Goal: Task Accomplishment & Management: Use online tool/utility

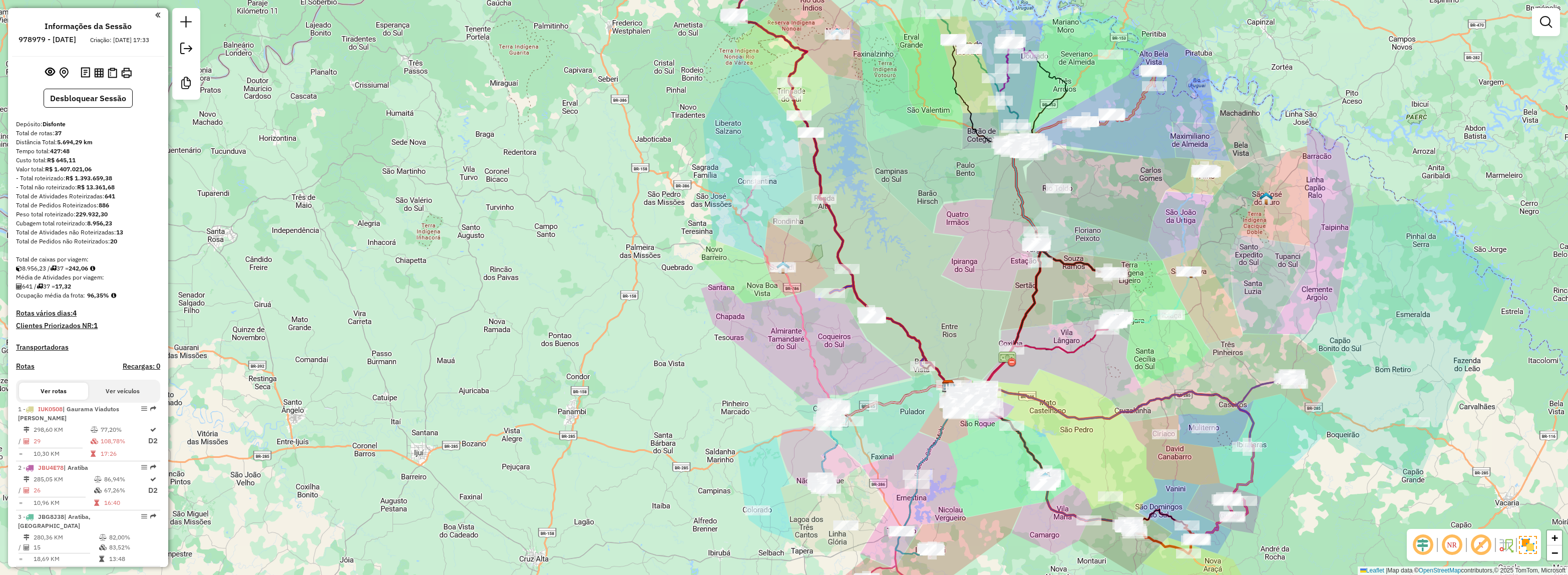
select select "*********"
drag, startPoint x: 1379, startPoint y: 542, endPoint x: 1387, endPoint y: 542, distance: 8.0
click at [1379, 542] on div "Janela de atendimento Grade de atendimento Capacidade Transportadoras Veículos …" at bounding box center [784, 287] width 1568 height 575
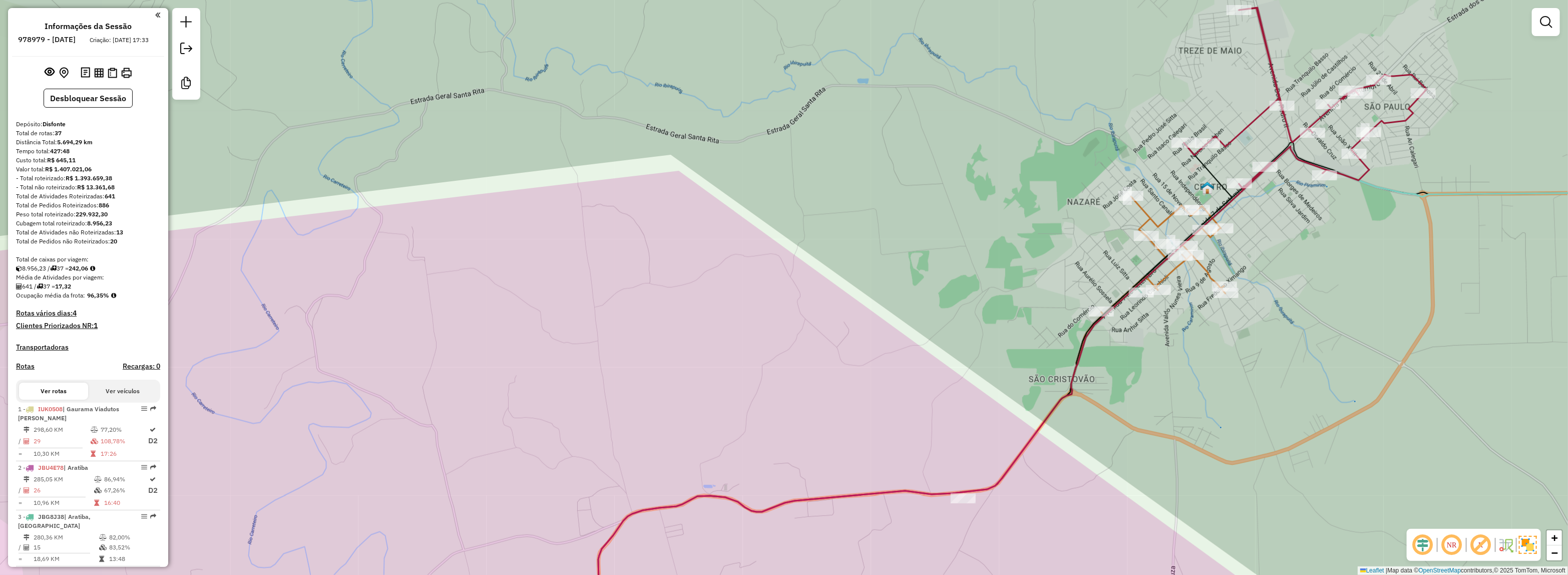
drag, startPoint x: 471, startPoint y: 412, endPoint x: 596, endPoint y: 574, distance: 204.6
click at [471, 412] on div "Janela de atendimento Grade de atendimento Capacidade Transportadoras Veículos …" at bounding box center [784, 287] width 1568 height 575
click at [1093, 322] on icon at bounding box center [931, 398] width 680 height 470
select select "*********"
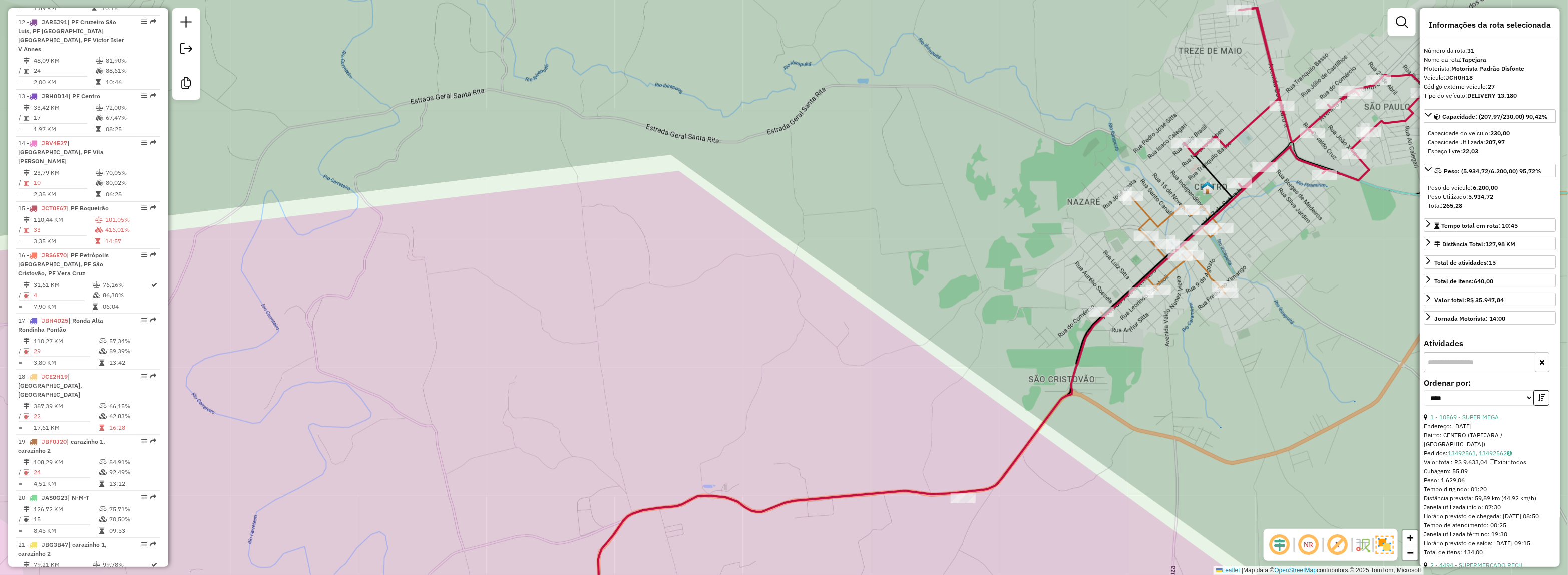
click at [1043, 65] on div "Janela de atendimento Grade de atendimento Capacidade Transportadoras Veículos …" at bounding box center [784, 287] width 1568 height 575
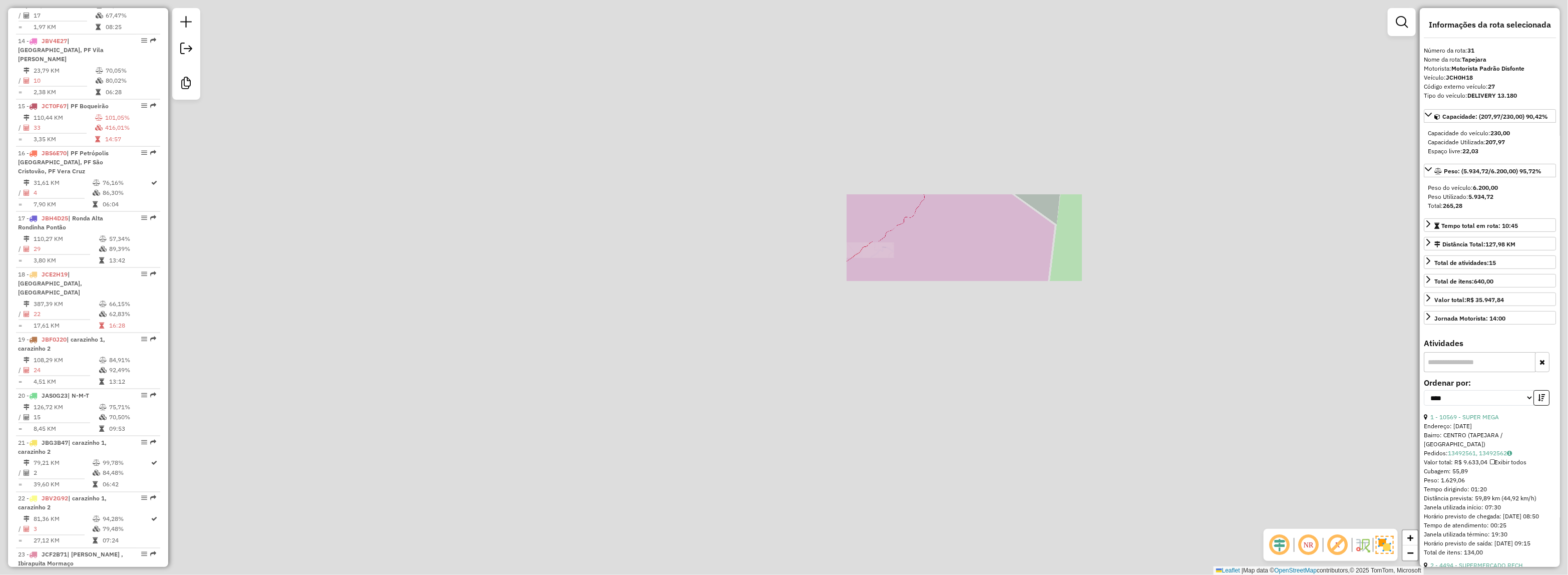
scroll to position [2044, 0]
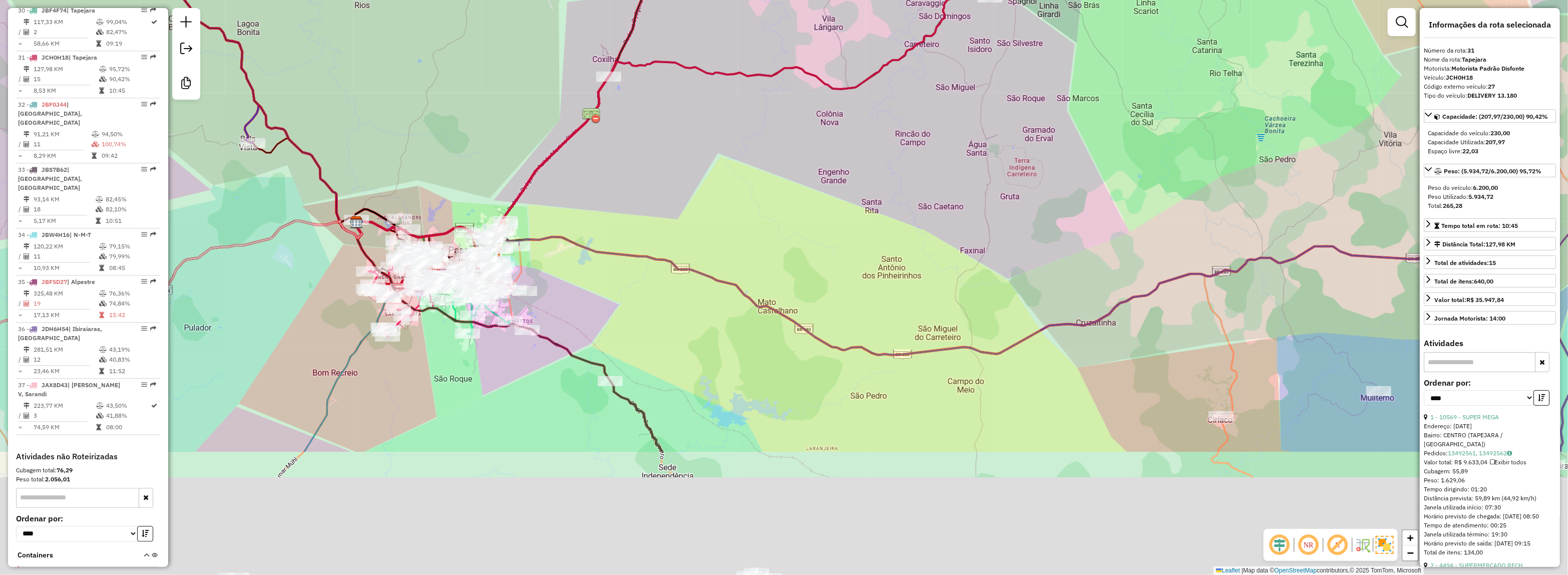
drag, startPoint x: 1026, startPoint y: 152, endPoint x: 978, endPoint y: 198, distance: 66.5
click at [1034, 148] on div "Janela de atendimento Grade de atendimento Capacidade Transportadoras Veículos …" at bounding box center [784, 287] width 1568 height 575
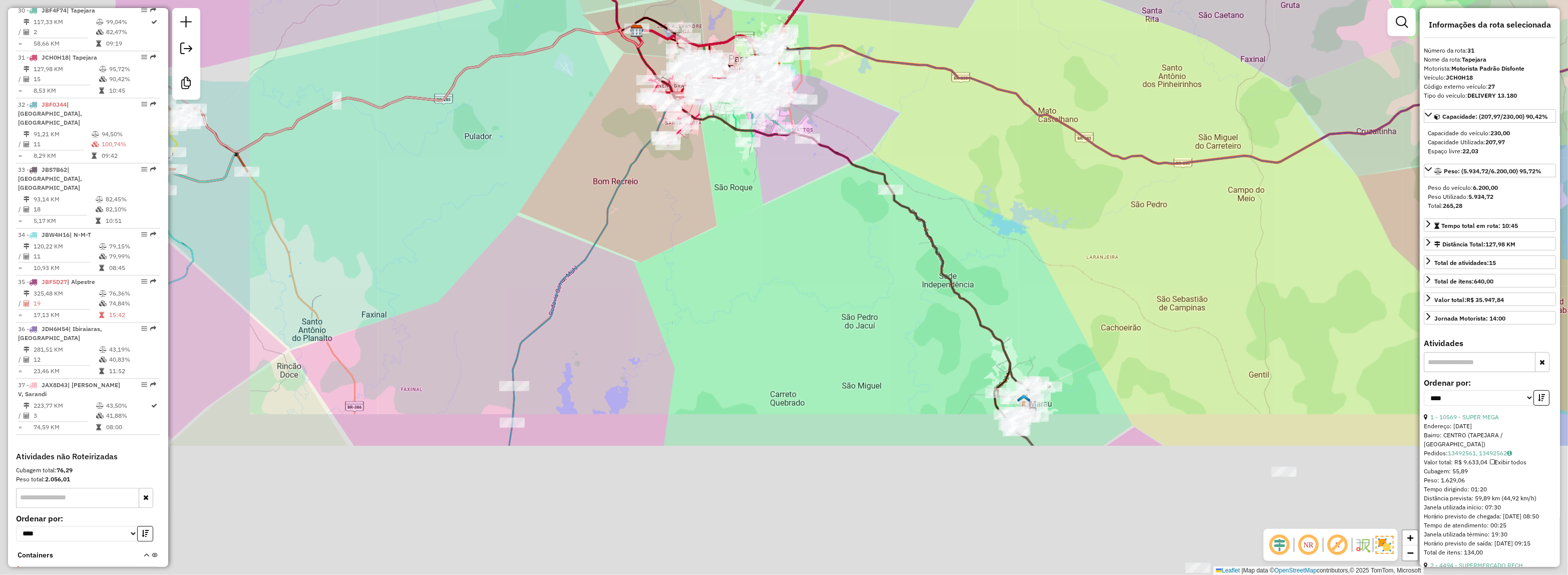
drag, startPoint x: 894, startPoint y: 156, endPoint x: 1030, endPoint y: 131, distance: 138.3
click at [1093, 41] on div "Janela de atendimento Grade de atendimento Capacidade Transportadoras Veículos …" at bounding box center [784, 287] width 1568 height 575
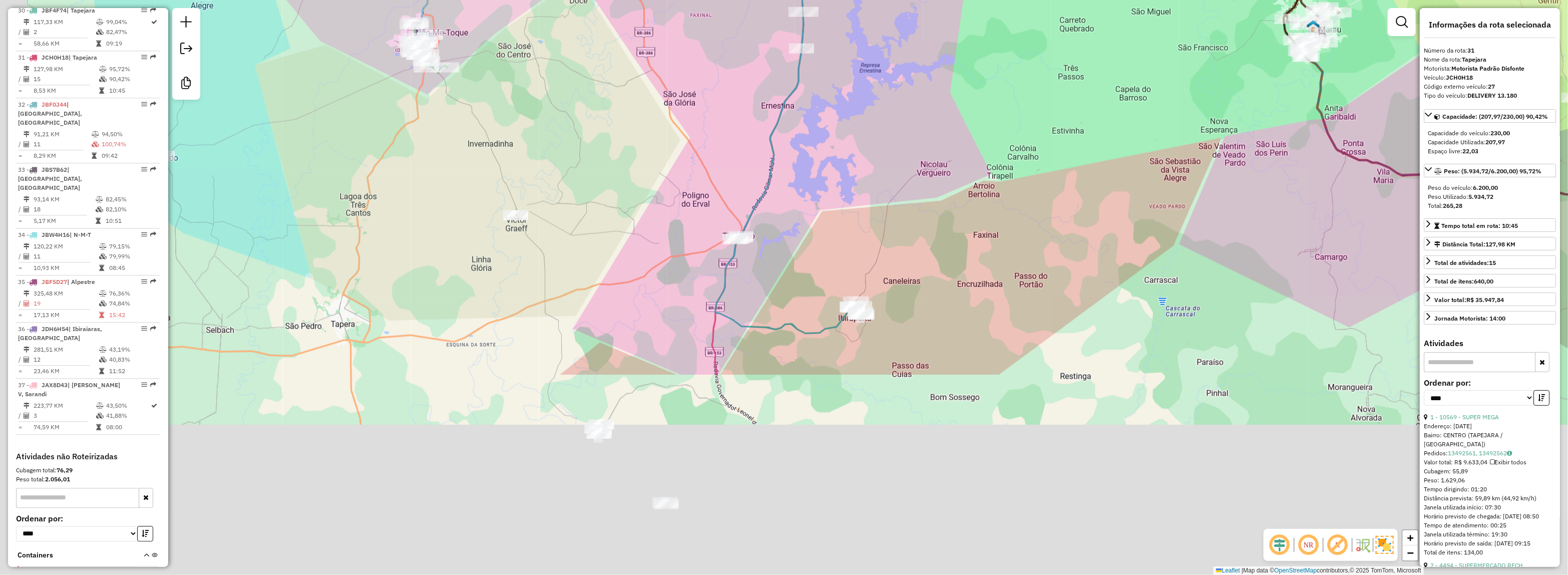
drag, startPoint x: 866, startPoint y: 379, endPoint x: 958, endPoint y: 119, distance: 275.8
click at [958, 119] on div "Janela de atendimento Grade de atendimento Capacidade Transportadoras Veículos …" at bounding box center [784, 287] width 1568 height 575
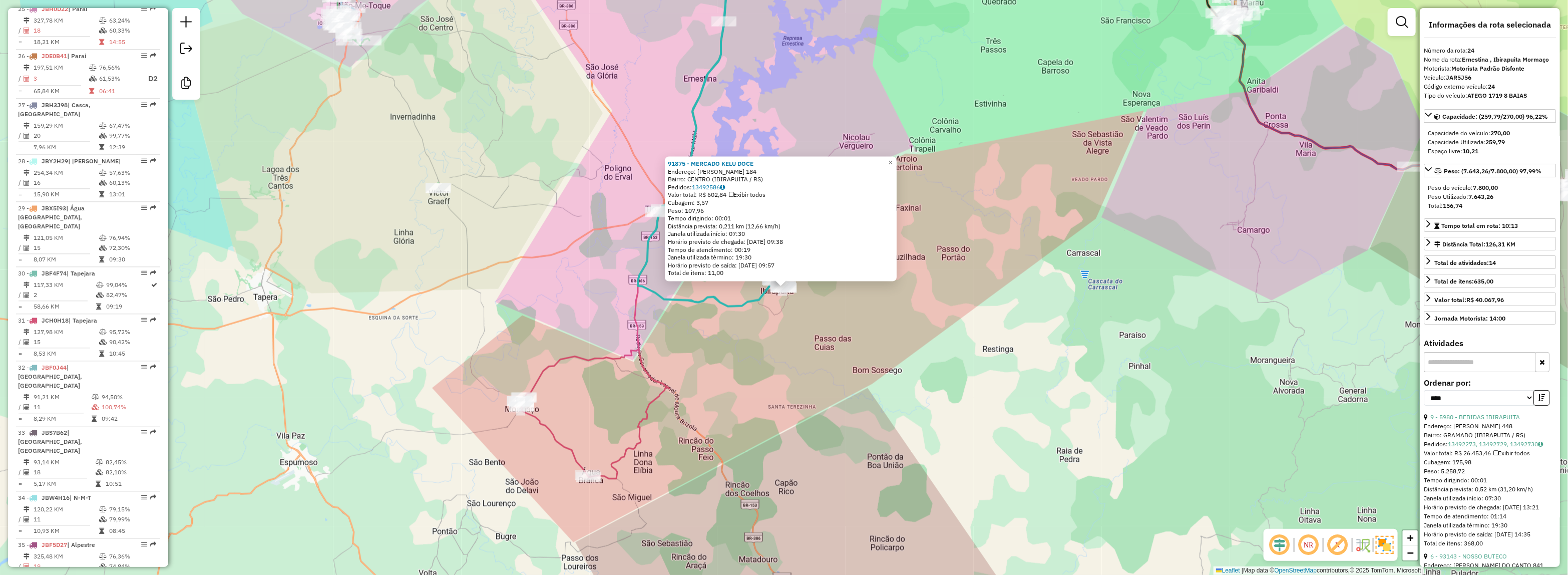
scroll to position [1694, 0]
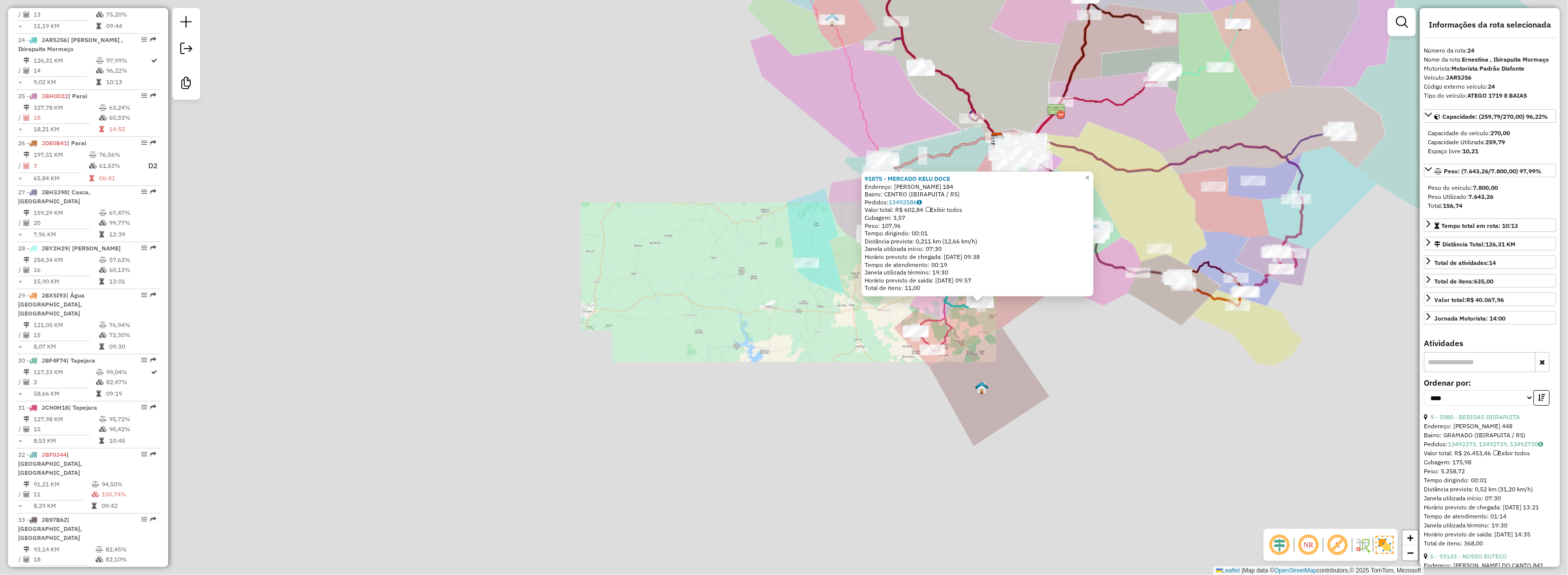
click at [1082, 325] on div "91875 - MERCADO KELU DOCE Endereço: [PERSON_NAME] 184 Bairro: [GEOGRAPHIC_DATA]…" at bounding box center [784, 287] width 1568 height 575
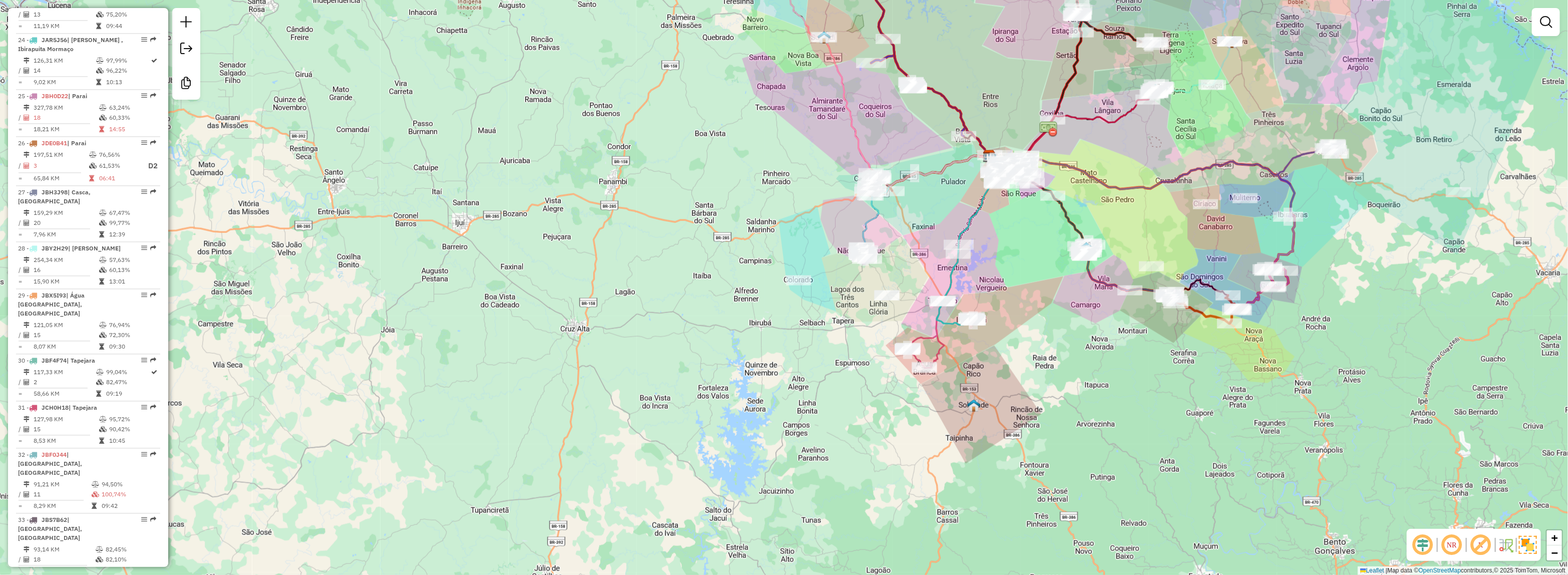
drag, startPoint x: 1165, startPoint y: 236, endPoint x: 1037, endPoint y: 487, distance: 281.8
click at [1037, 487] on div "Janela de atendimento Grade de atendimento Capacidade Transportadoras Veículos …" at bounding box center [784, 287] width 1568 height 575
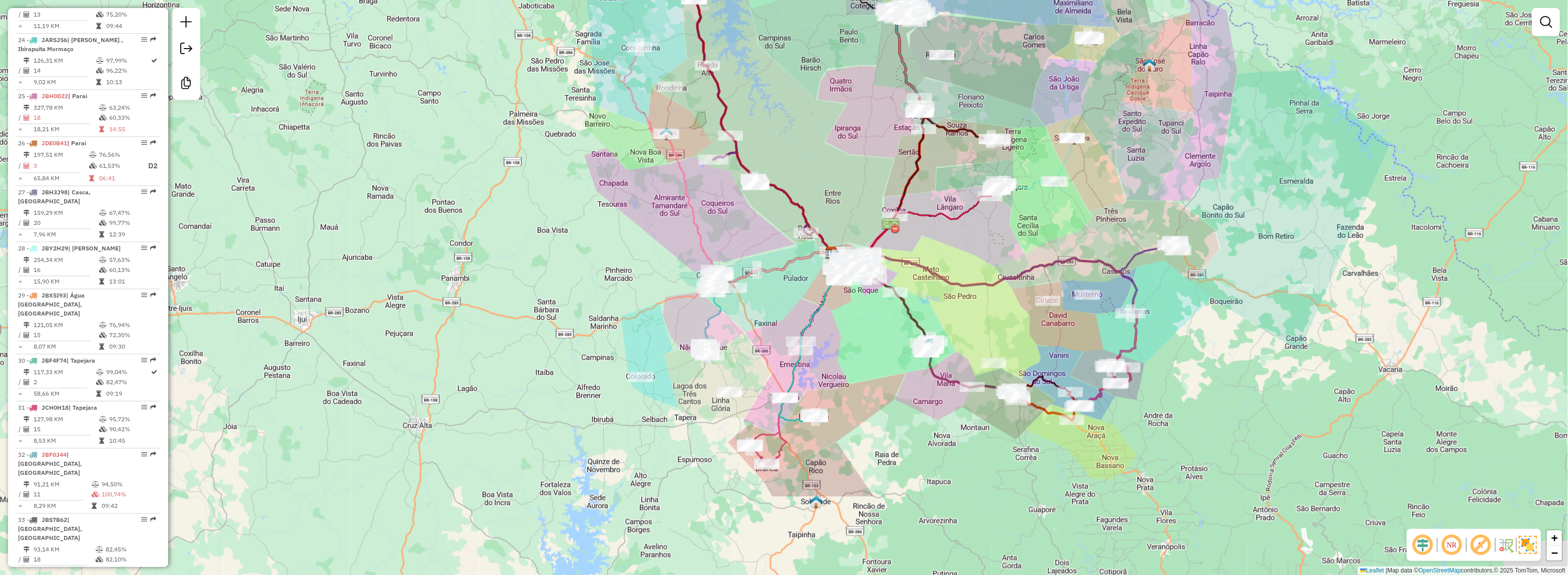
drag, startPoint x: 989, startPoint y: 326, endPoint x: 951, endPoint y: 189, distance: 142.2
click at [951, 189] on div "Janela de atendimento Grade de atendimento Capacidade Transportadoras Veículos …" at bounding box center [784, 287] width 1568 height 575
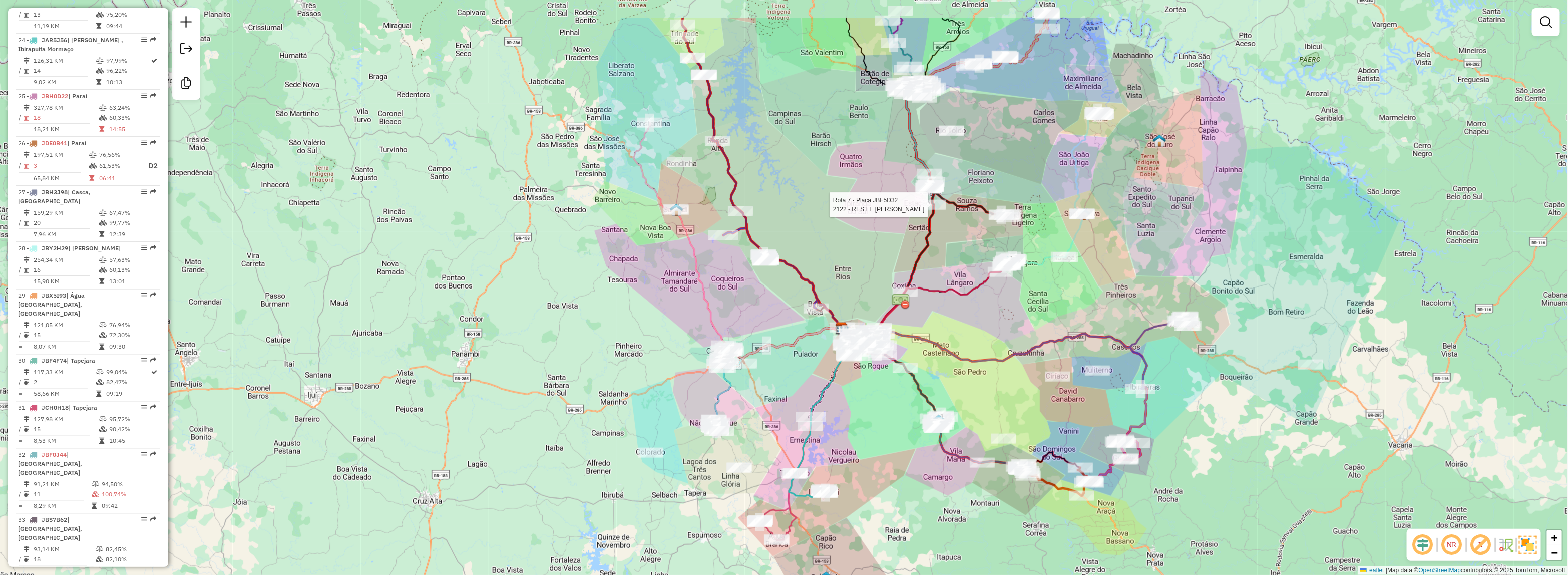
drag, startPoint x: 951, startPoint y: 133, endPoint x: 967, endPoint y: 410, distance: 277.5
click at [967, 217] on icon at bounding box center [967, 196] width 81 height 44
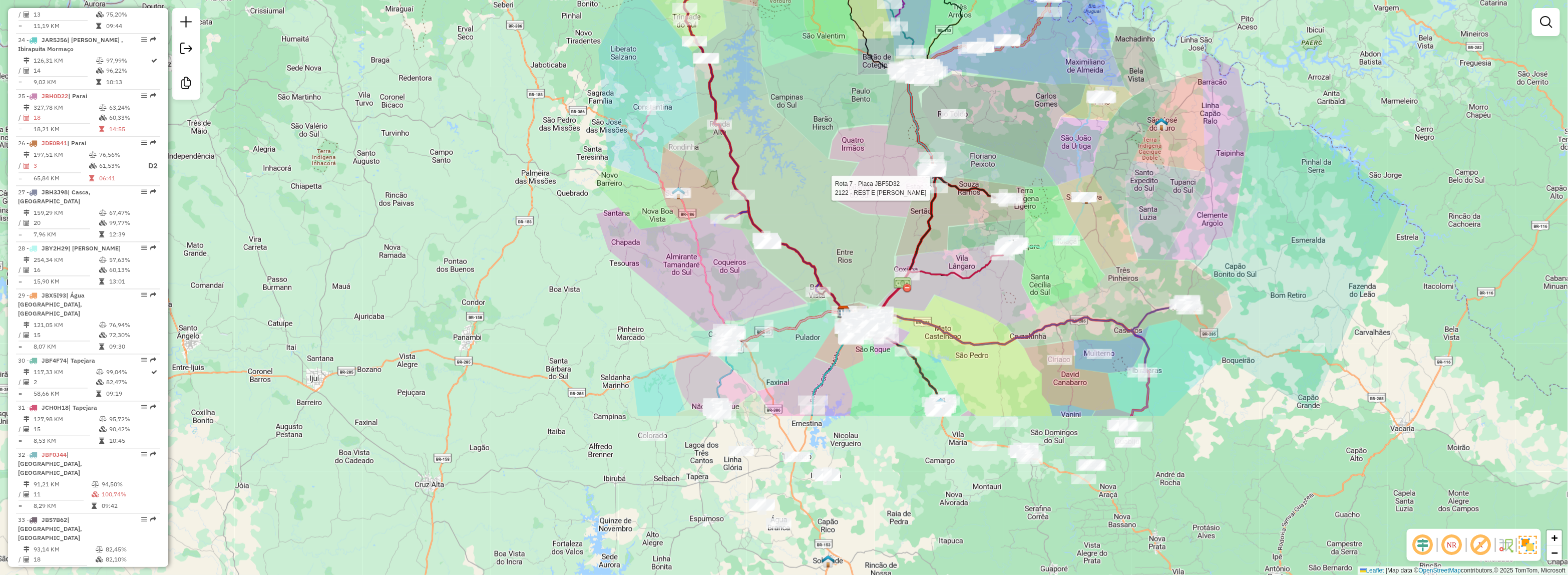
drag, startPoint x: 961, startPoint y: 363, endPoint x: 954, endPoint y: 130, distance: 233.1
click at [954, 128] on div "Rota 7 - Placa JBF5D32 2122 - REST E CHUR ESTRADAO Janela de atendimento Grade …" at bounding box center [784, 287] width 1568 height 575
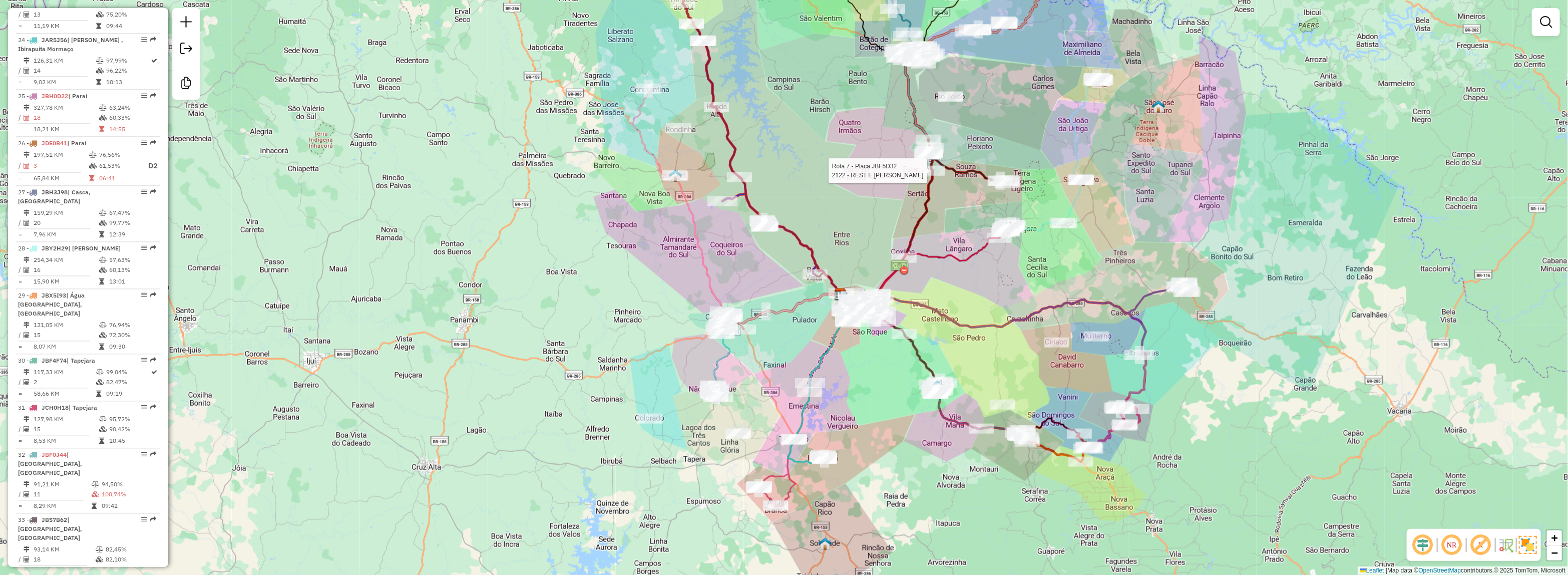
drag, startPoint x: 946, startPoint y: 362, endPoint x: 956, endPoint y: 213, distance: 149.3
click at [956, 213] on div "Rota 7 - Placa JBF5D32 2122 - REST E CHUR ESTRADAO Janela de atendimento Grade …" at bounding box center [784, 287] width 1568 height 575
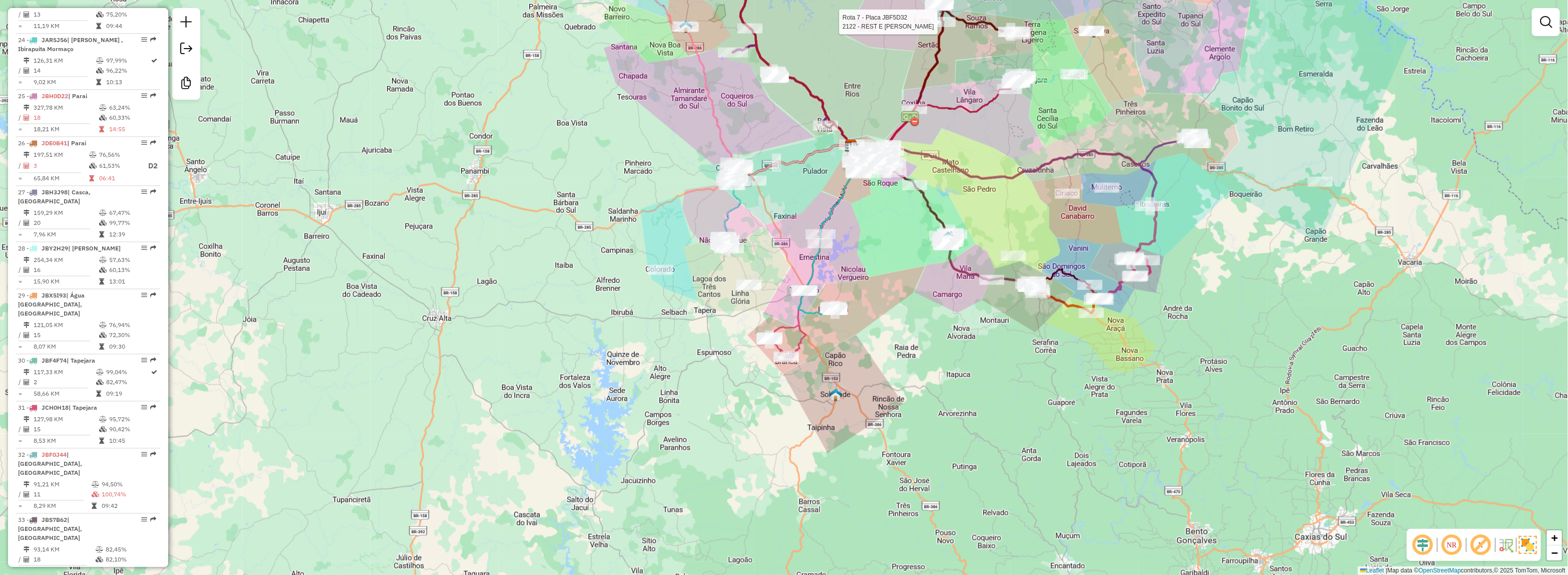
drag, startPoint x: 832, startPoint y: 471, endPoint x: 827, endPoint y: 446, distance: 25.5
click at [822, 492] on div "Rota 7 - Placa JBF5D32 2122 - REST E CHUR ESTRADAO Rota 24 - Placa JAR5J56 9345…" at bounding box center [784, 287] width 1568 height 575
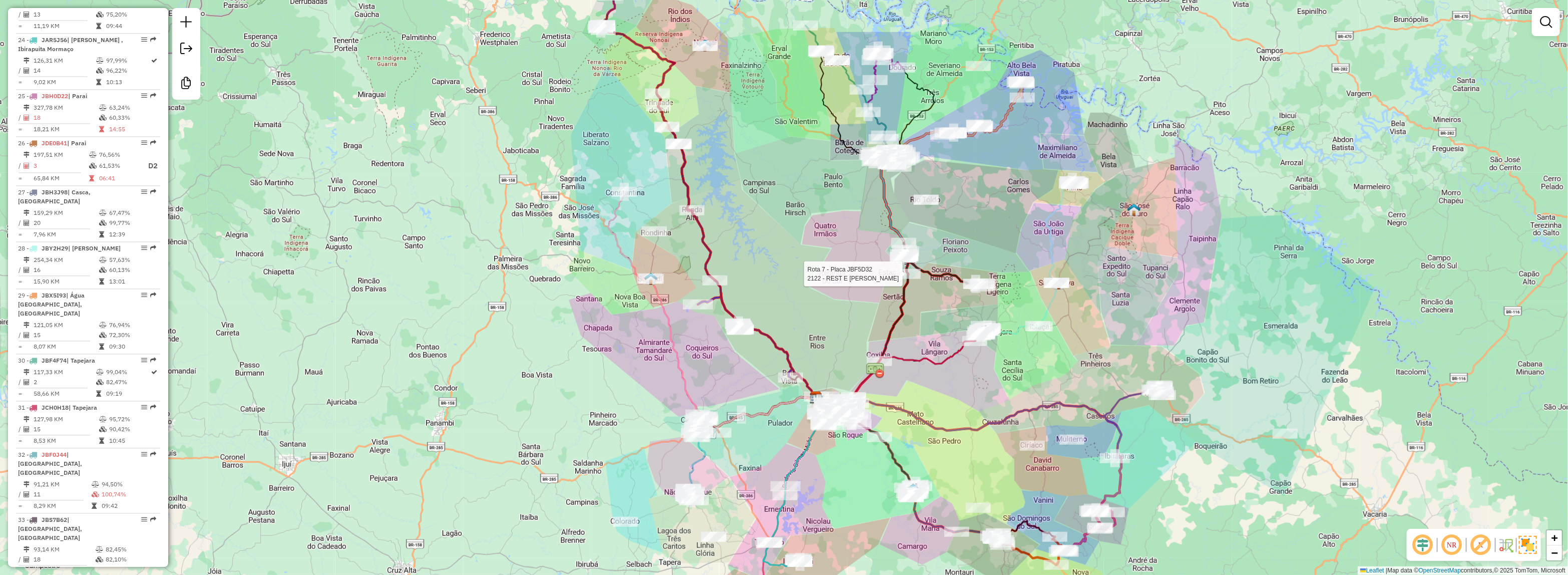
click at [835, 278] on div "Rota 7 - Placa JBF5D32 2122 - REST E CHUR ESTRADAO Janela de atendimento Grade …" at bounding box center [784, 287] width 1568 height 575
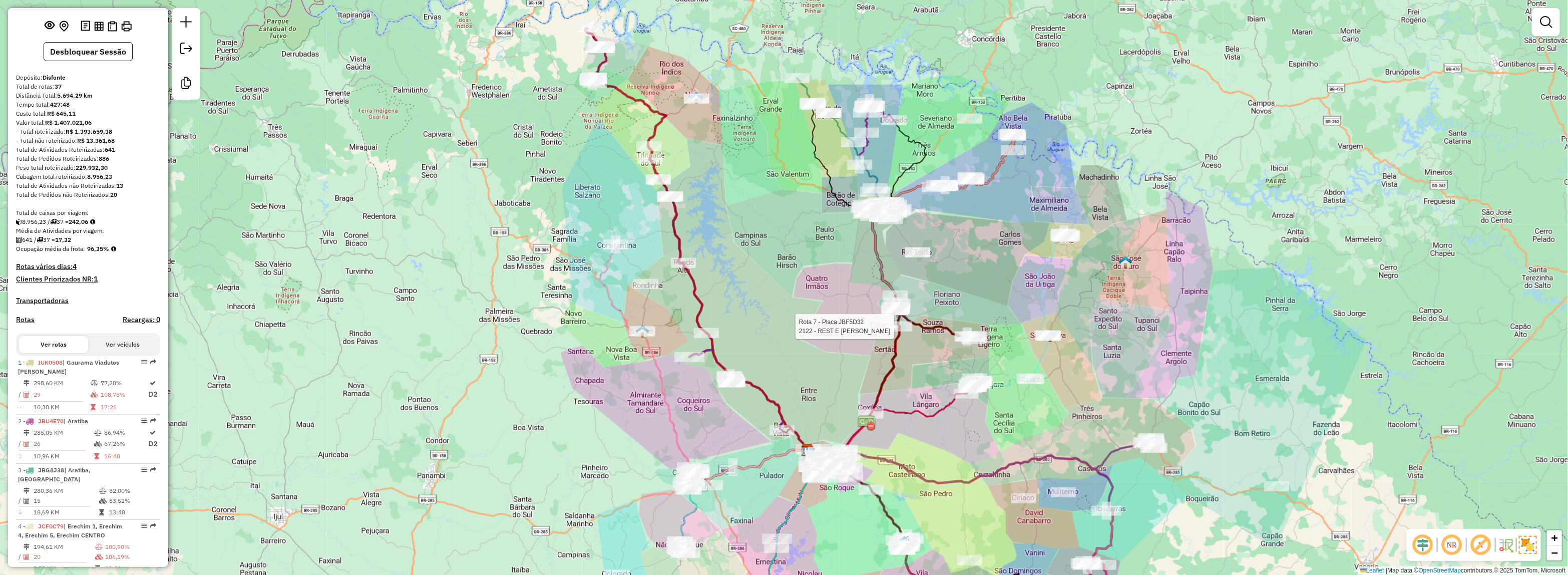
scroll to position [0, 0]
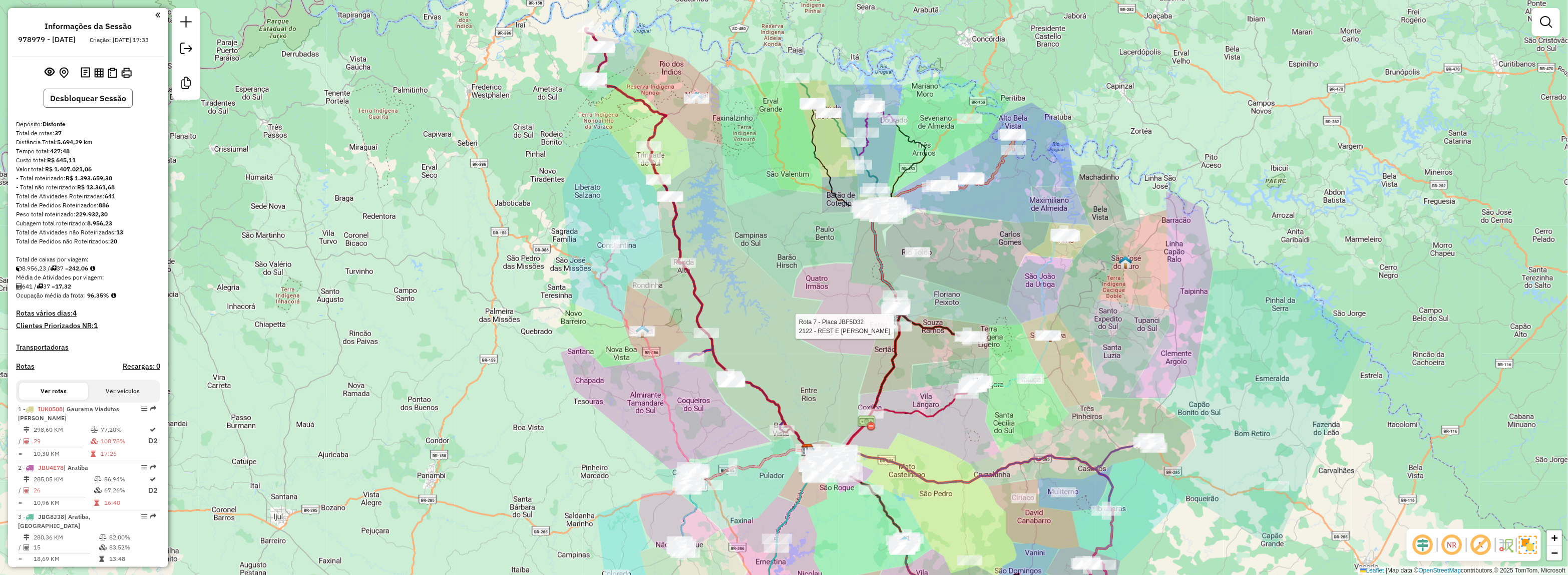
click at [104, 108] on button "Desbloquear Sessão" at bounding box center [88, 98] width 89 height 19
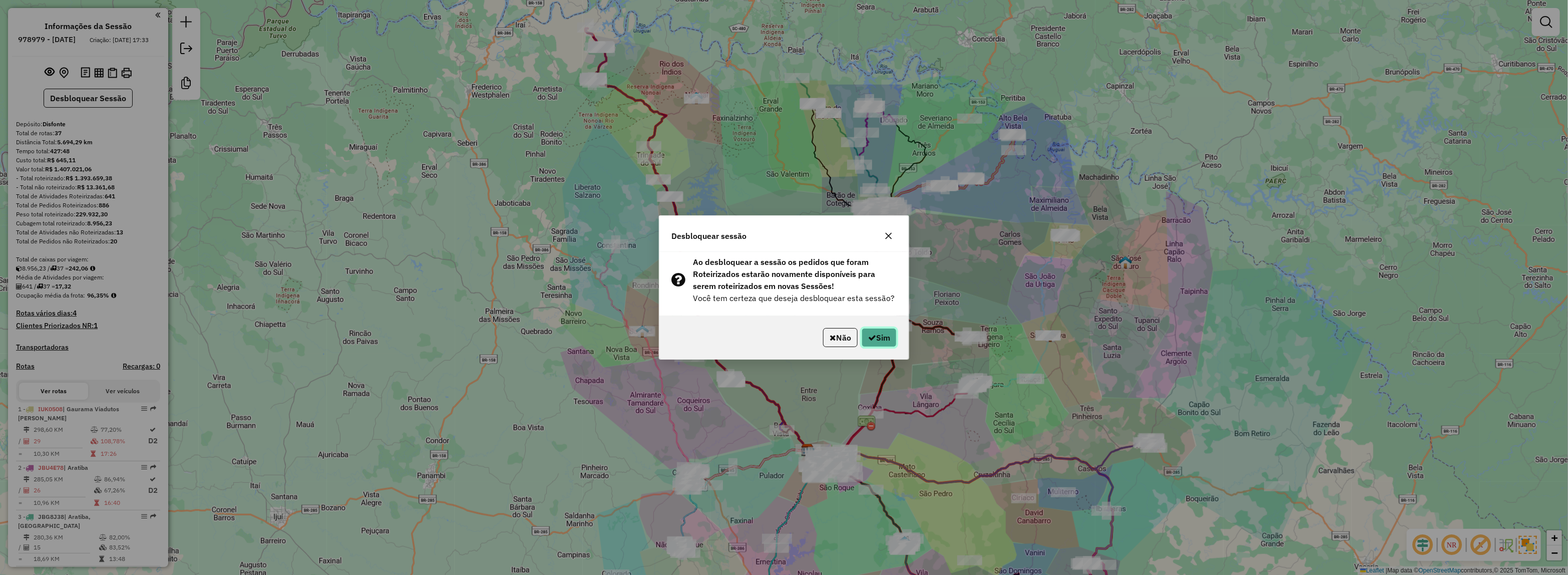
click at [879, 342] on button "Sim" at bounding box center [878, 337] width 35 height 19
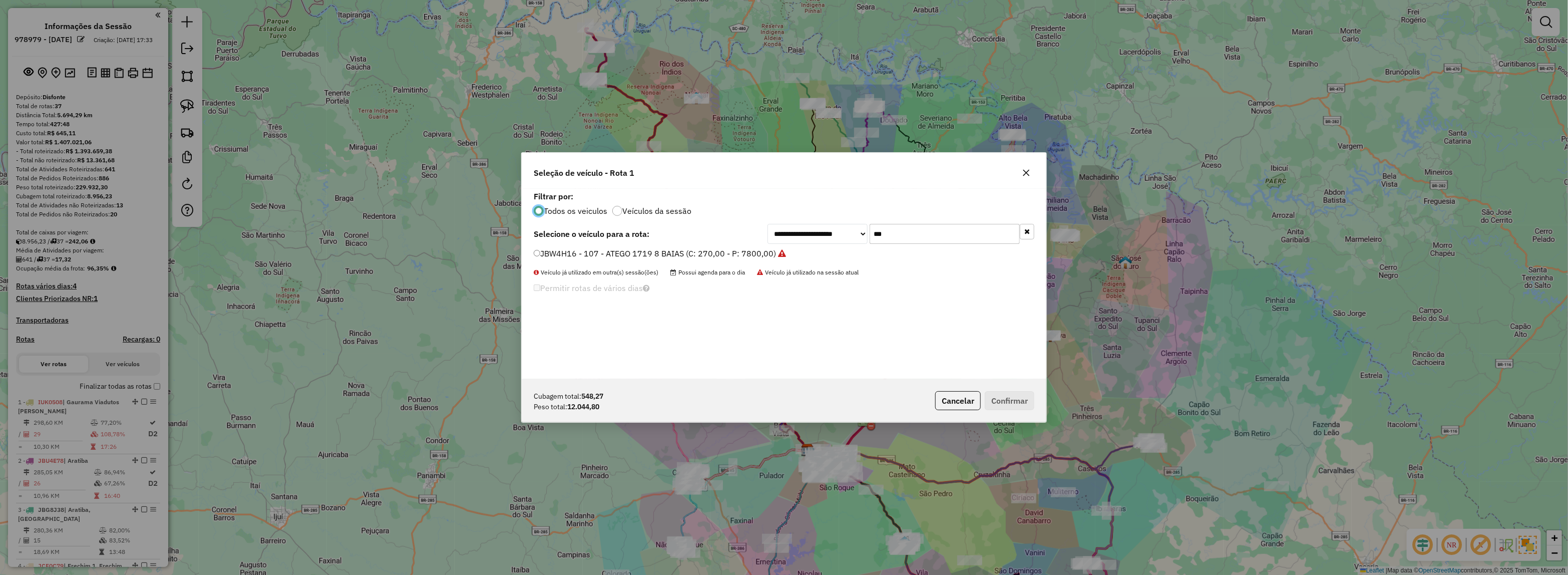
scroll to position [5, 3]
click at [768, 243] on div "**********" at bounding box center [900, 234] width 267 height 20
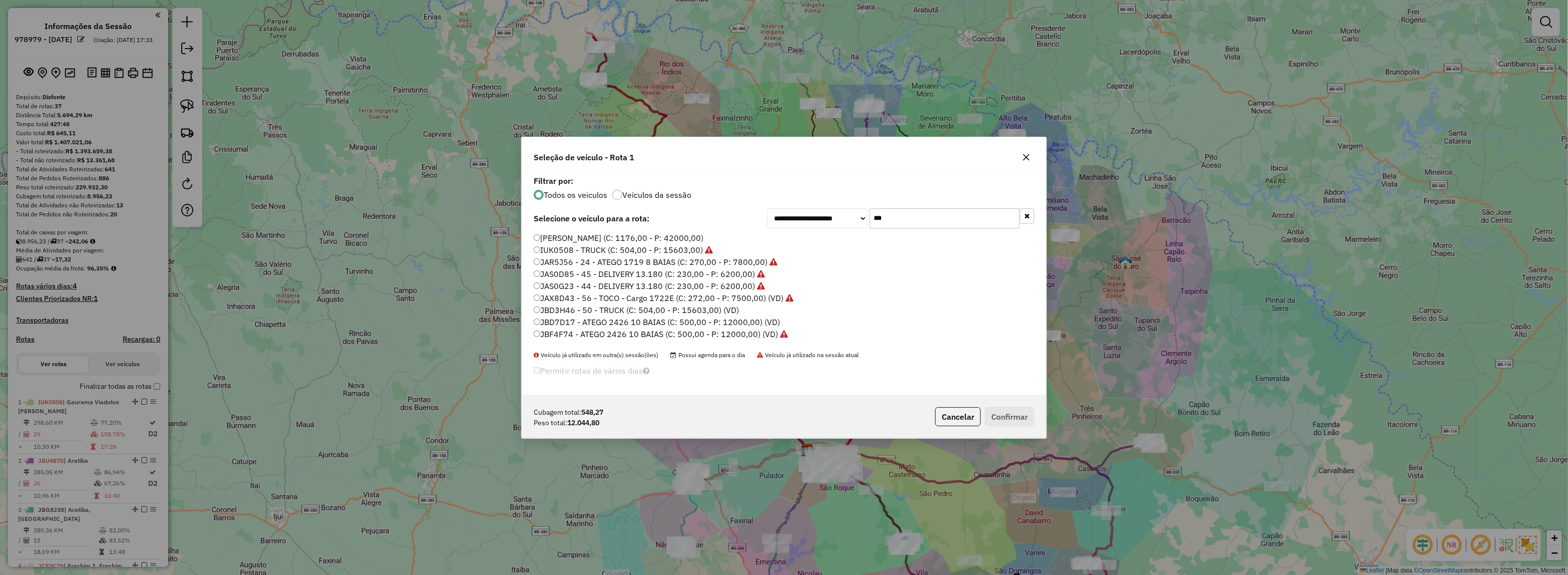
type input "****"
click at [912, 219] on input "text" at bounding box center [944, 218] width 150 height 20
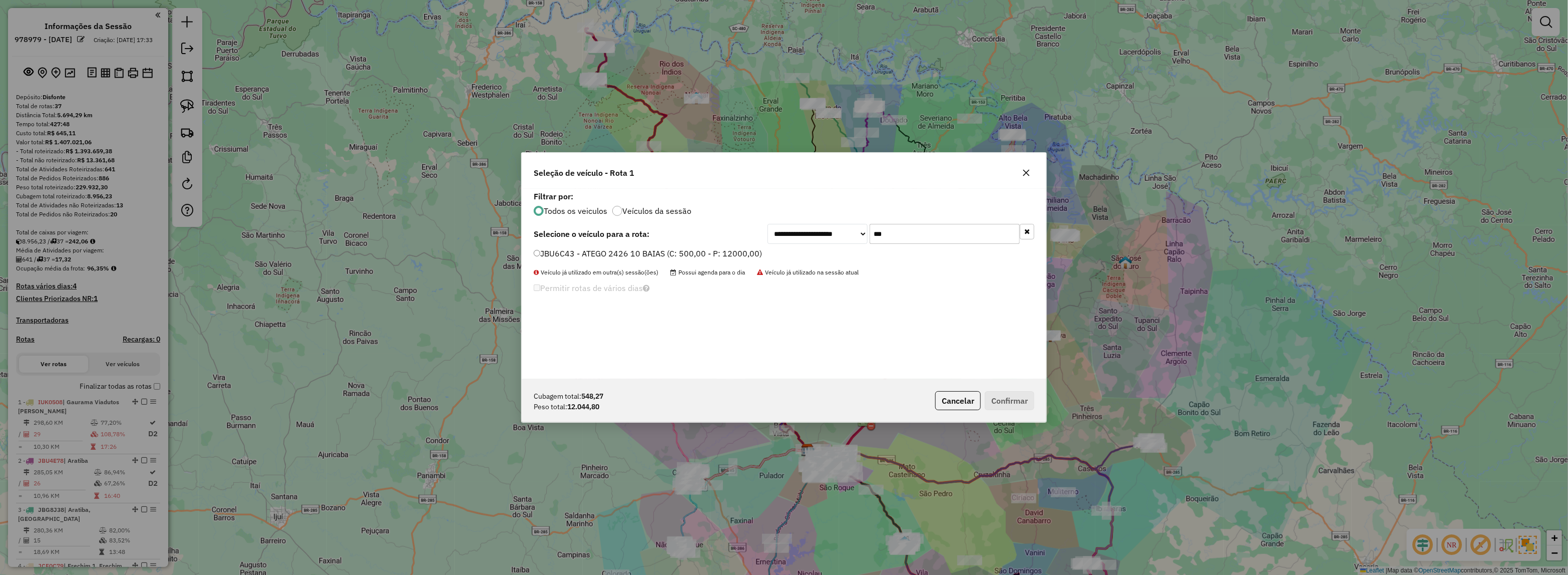
type input "****"
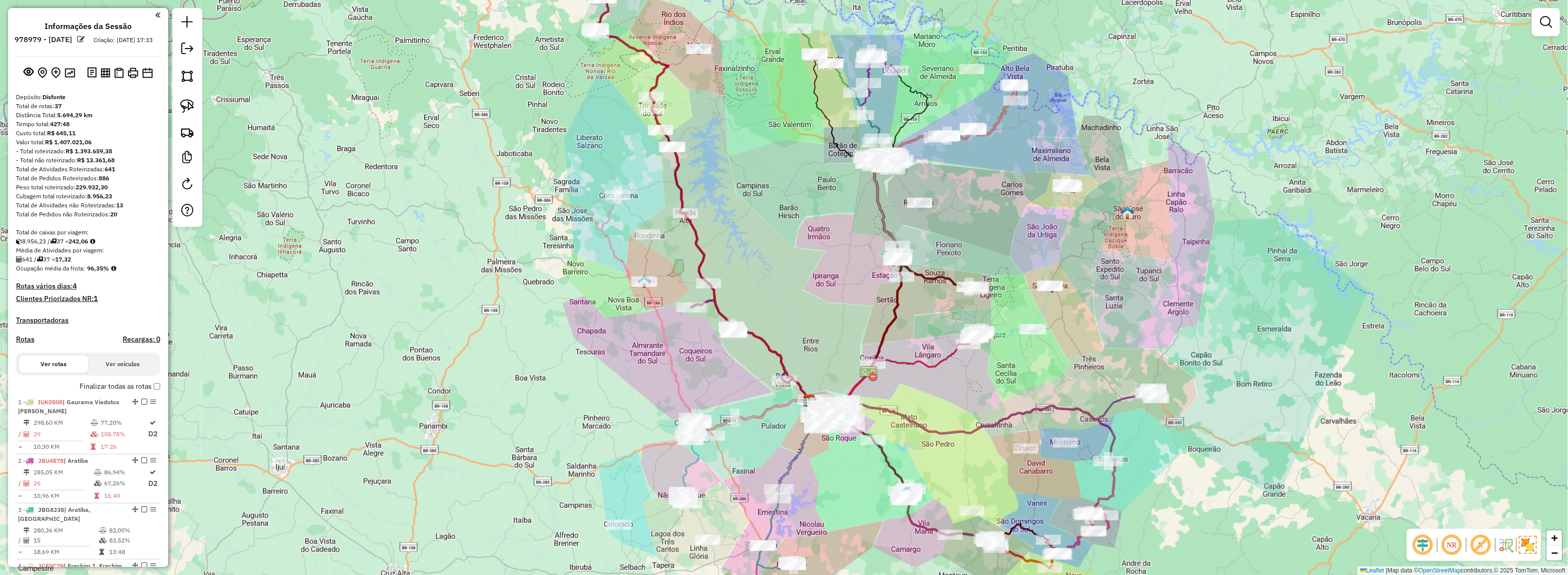
drag, startPoint x: 832, startPoint y: 354, endPoint x: 847, endPoint y: 220, distance: 134.8
click at [845, 221] on div "Janela de atendimento Grade de atendimento Capacidade Transportadoras Veículos …" at bounding box center [784, 287] width 1568 height 575
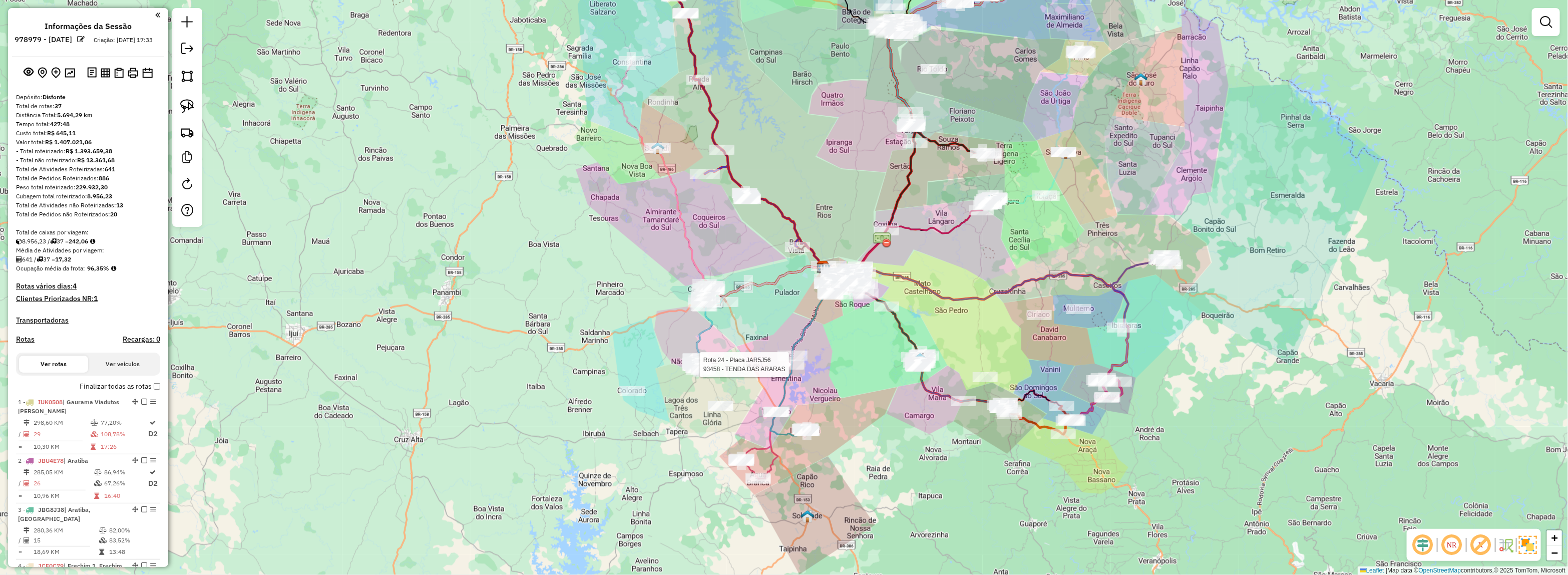
select select "*********"
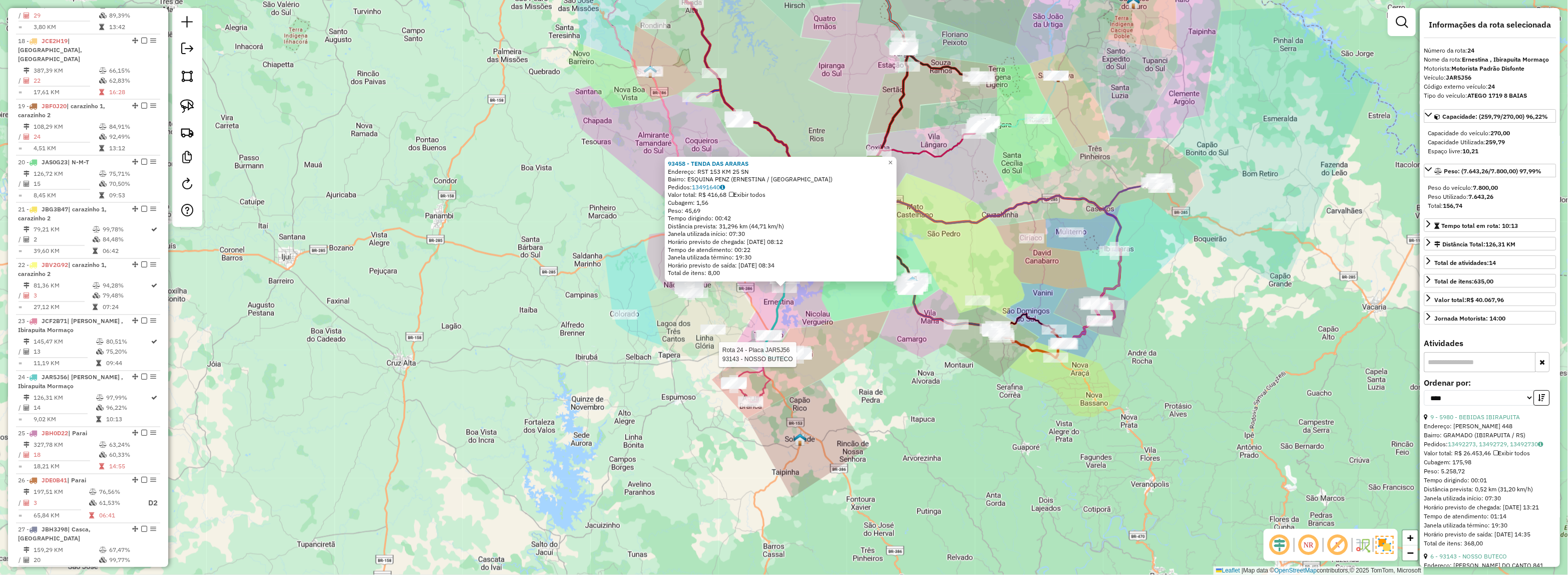
scroll to position [1686, 0]
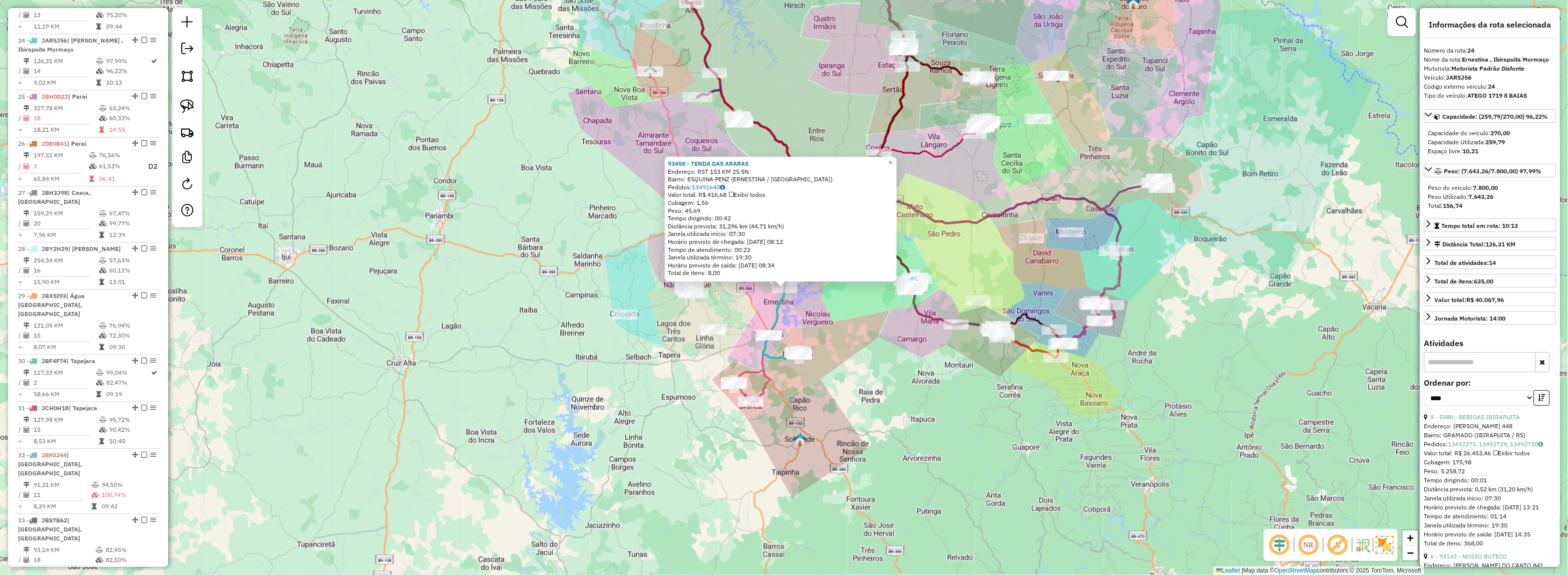
click at [819, 359] on div "Rota 24 - Placa JAR5J56 93143 - NOSSO BUTECO 93458 - TENDA DAS ARARAS Endereço:…" at bounding box center [784, 287] width 1568 height 575
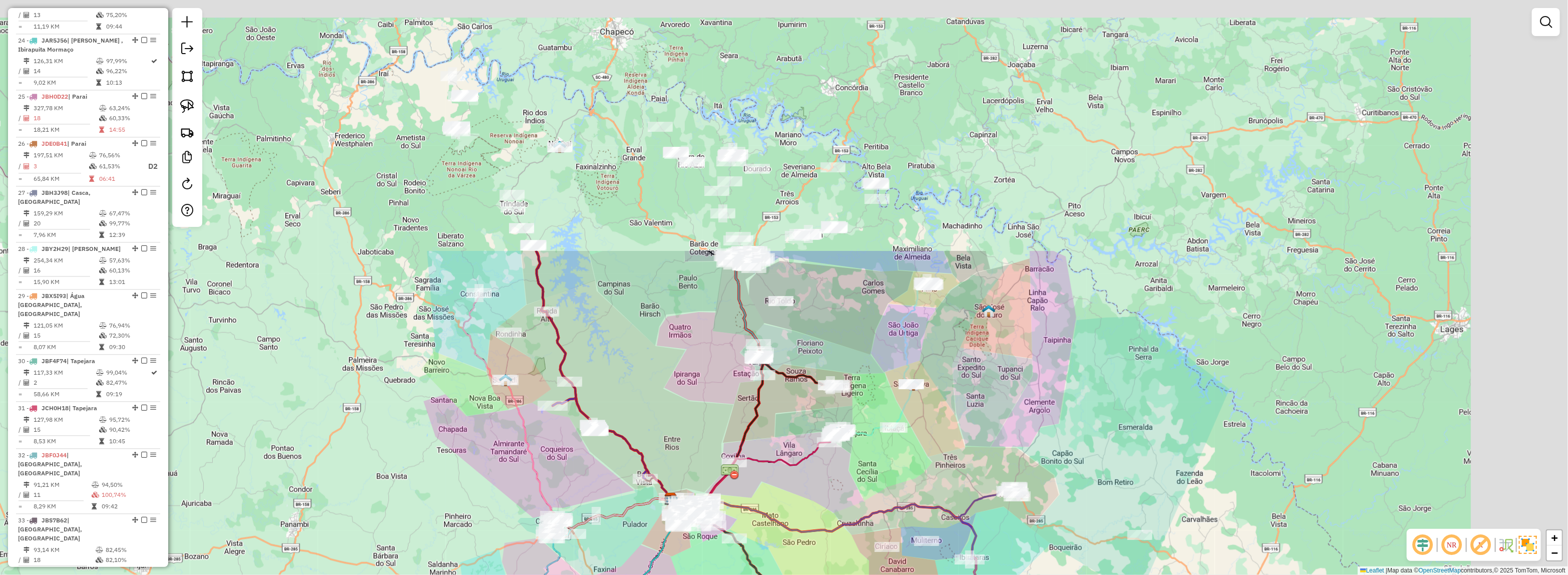
drag, startPoint x: 842, startPoint y: 292, endPoint x: 707, endPoint y: 380, distance: 161.1
click at [698, 575] on html "Aguarde... Pop-up bloqueado! Seu navegador bloqueou automáticamente a abertura …" at bounding box center [784, 287] width 1568 height 575
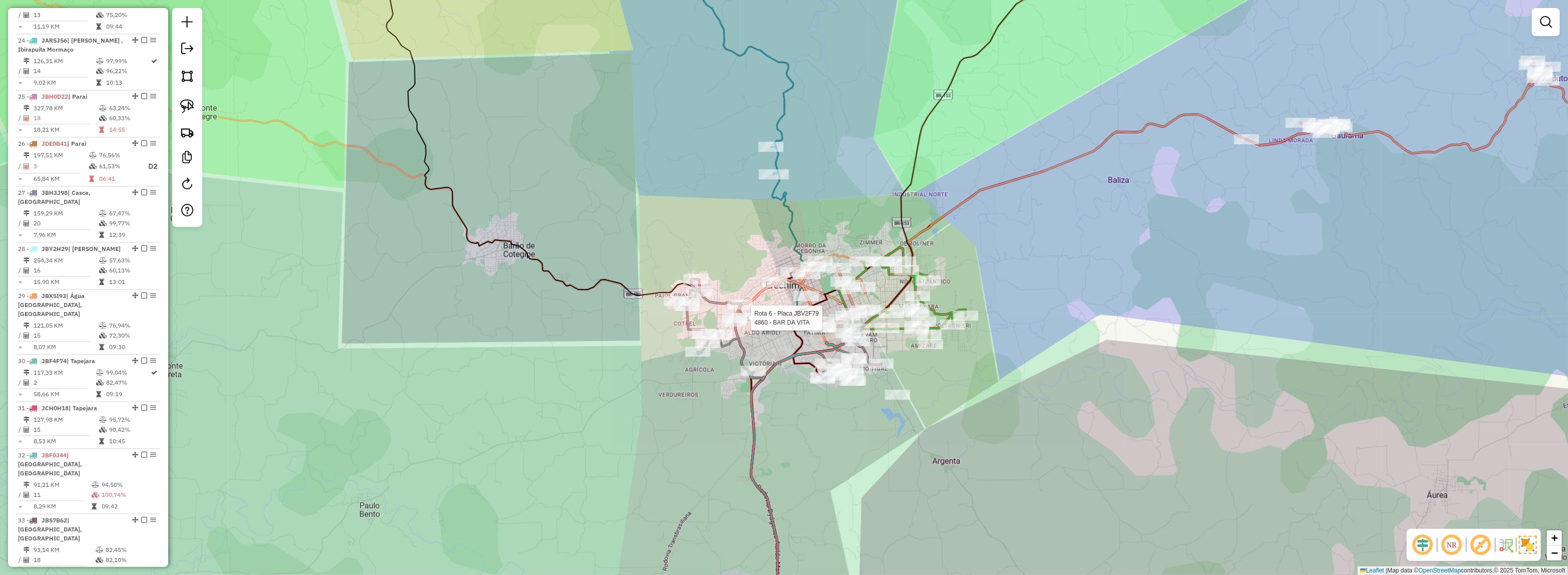
select select "*********"
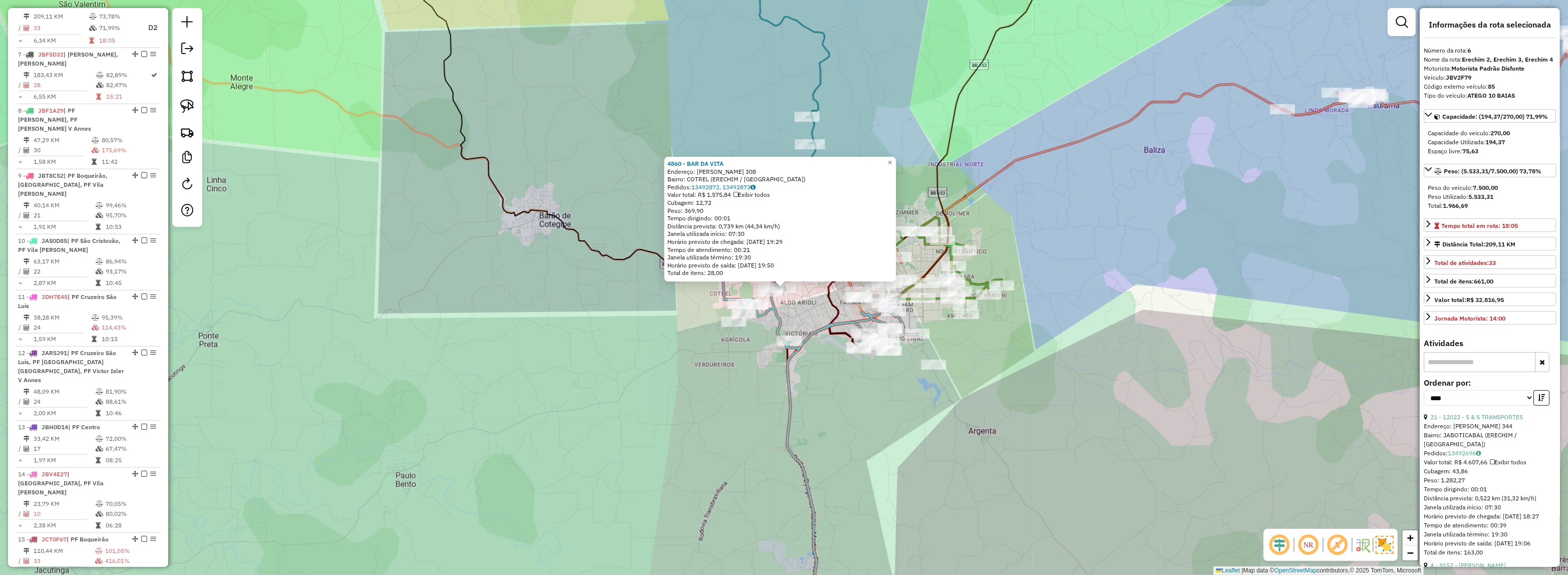
click at [934, 269] on icon at bounding box center [945, 287] width 316 height 691
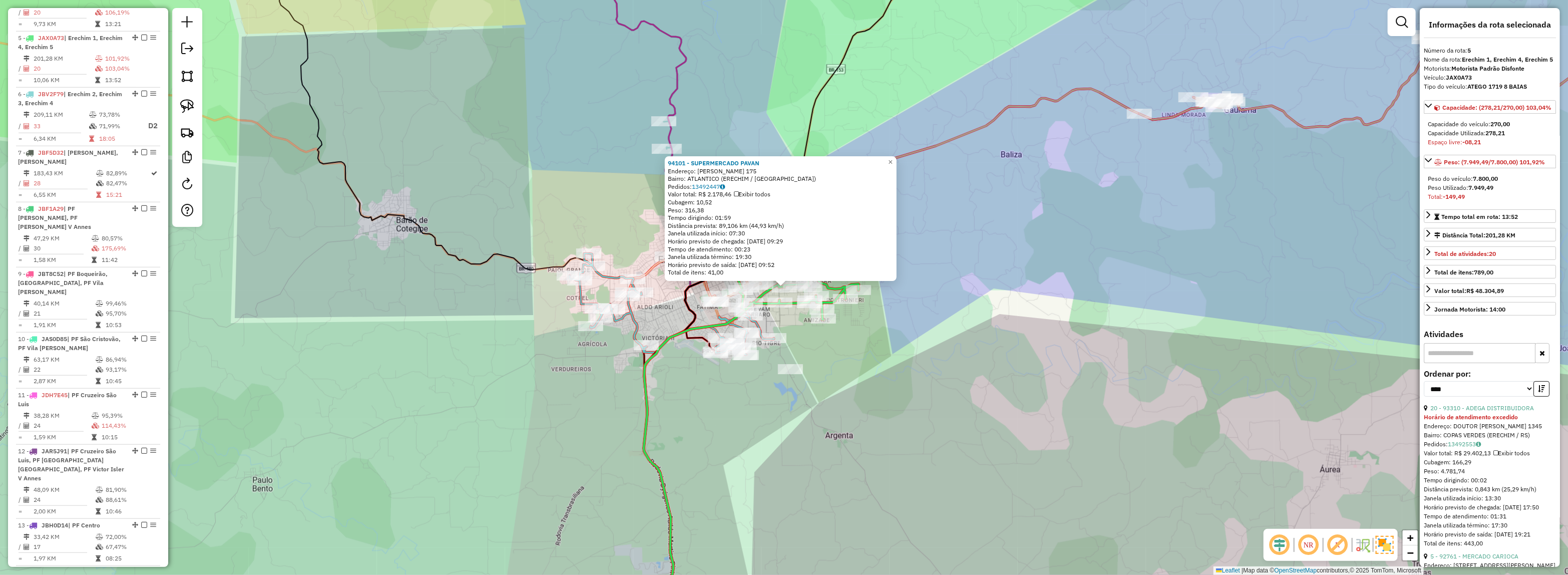
scroll to position [626, 0]
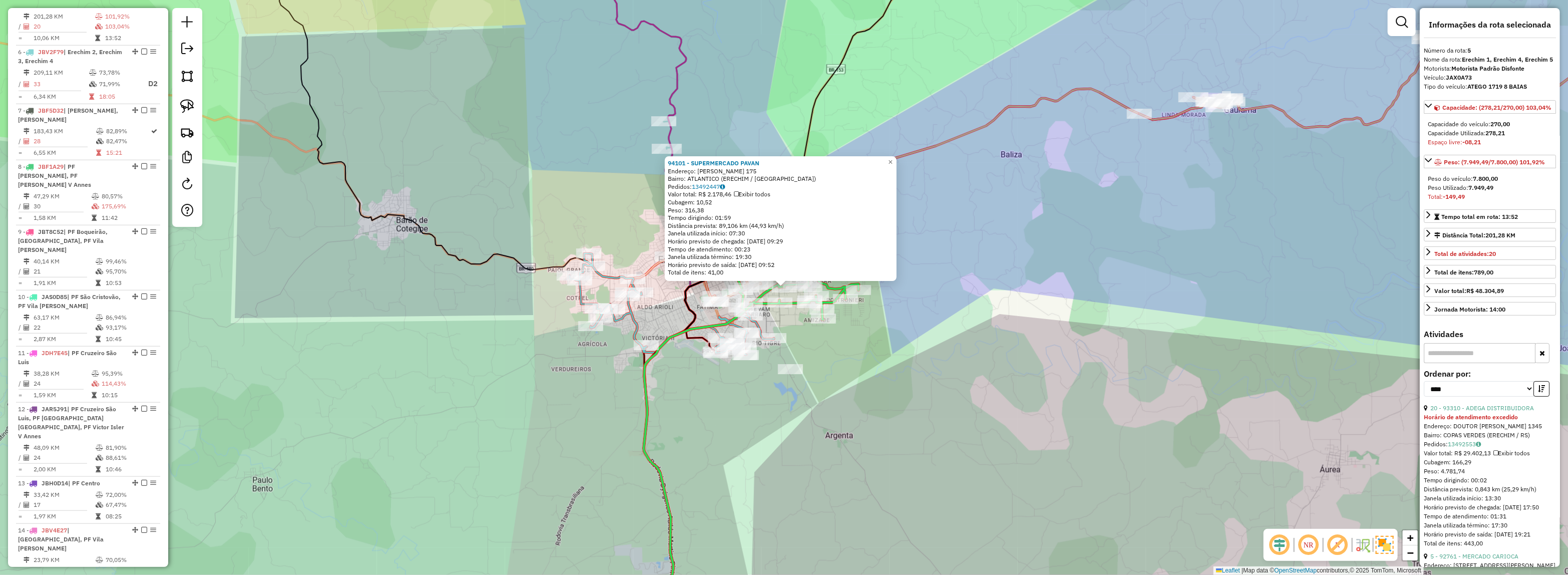
click at [902, 382] on div "94101 - SUPERMERCADO [PERSON_NAME]: [PERSON_NAME] 175 Bairro: ATLANTICO (ERECHI…" at bounding box center [784, 287] width 1568 height 575
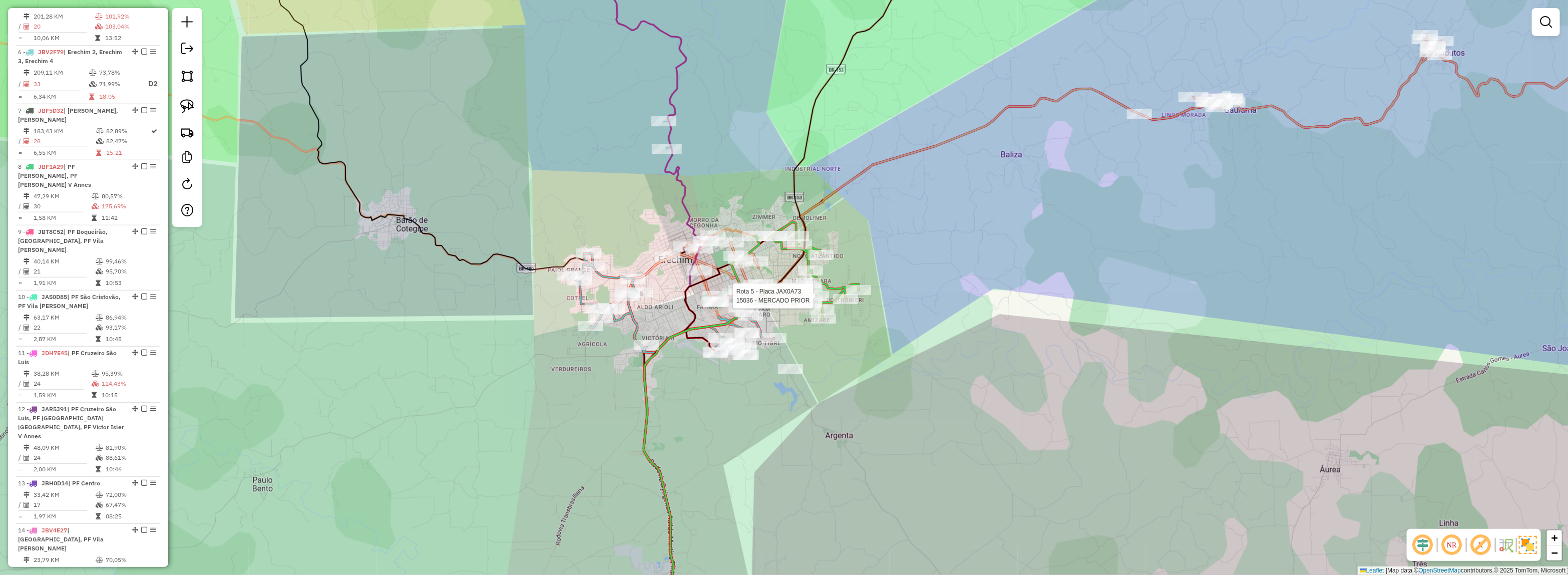
select select "*********"
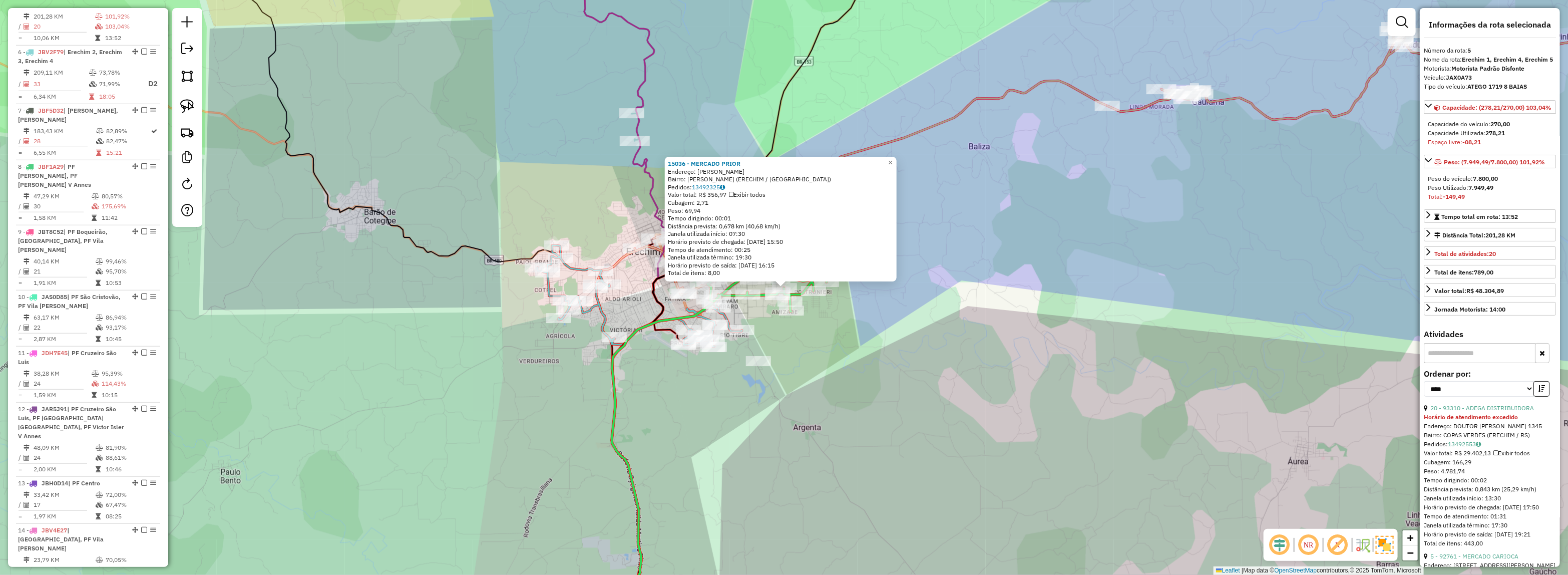
drag, startPoint x: 1283, startPoint y: 314, endPoint x: 872, endPoint y: 489, distance: 446.7
click at [803, 575] on html "Aguarde... Pop-up bloqueado! Seu navegador bloqueou automáticamente a abertura …" at bounding box center [784, 287] width 1568 height 575
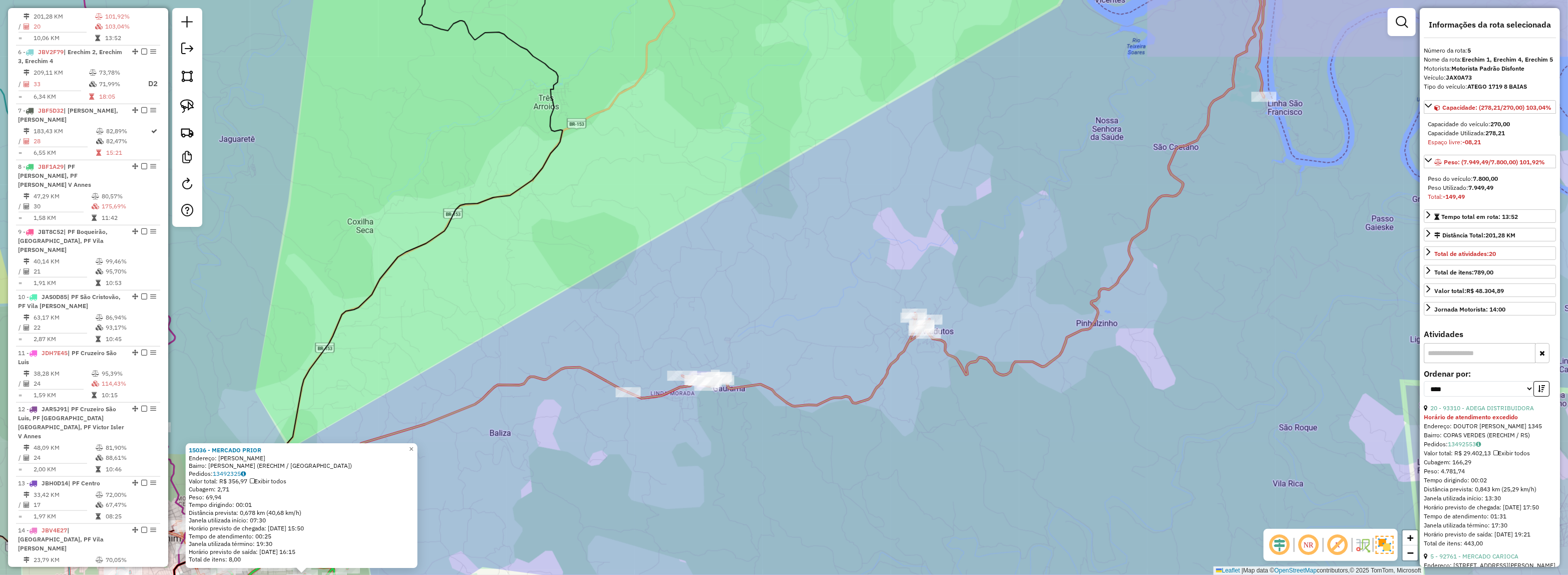
click at [1020, 386] on div "15036 - MERCADO PRIOR Endereço: [PERSON_NAME] SN Bairro: [PERSON_NAME] (ERECHIM…" at bounding box center [784, 287] width 1568 height 575
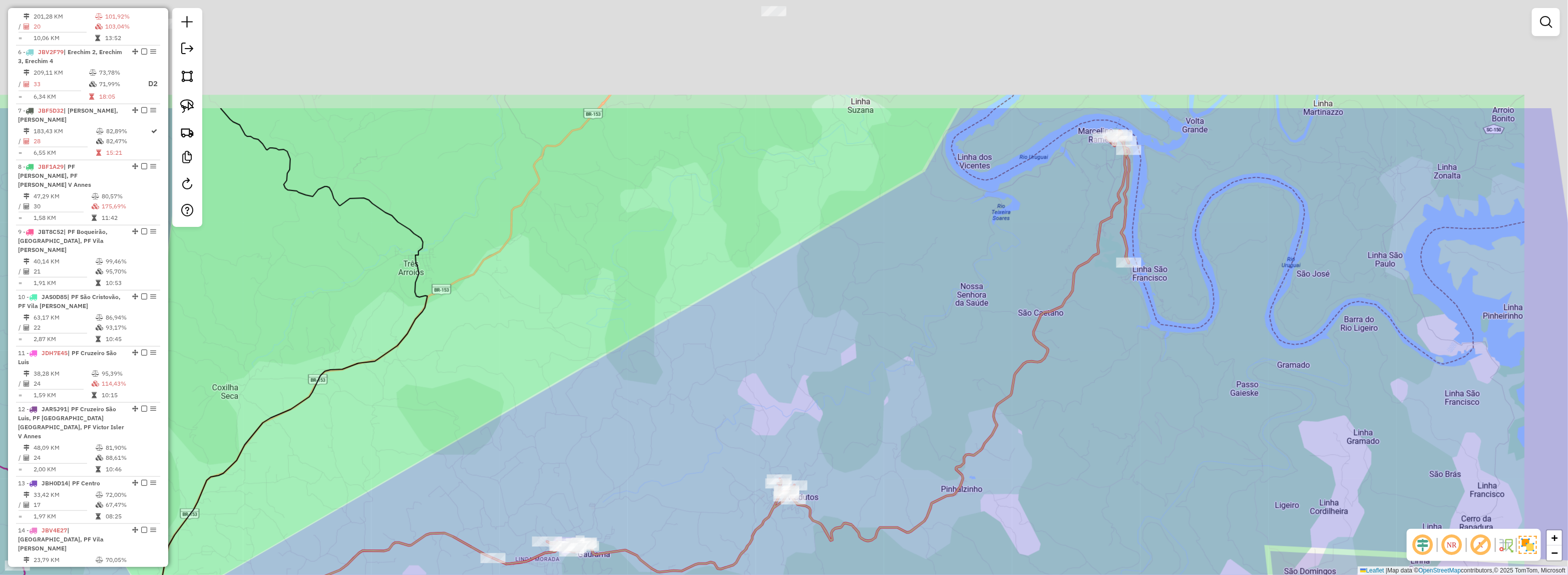
drag, startPoint x: 1040, startPoint y: 277, endPoint x: 898, endPoint y: 447, distance: 221.5
click at [898, 447] on div "Janela de atendimento Grade de atendimento Capacidade Transportadoras Veículos …" at bounding box center [784, 287] width 1568 height 575
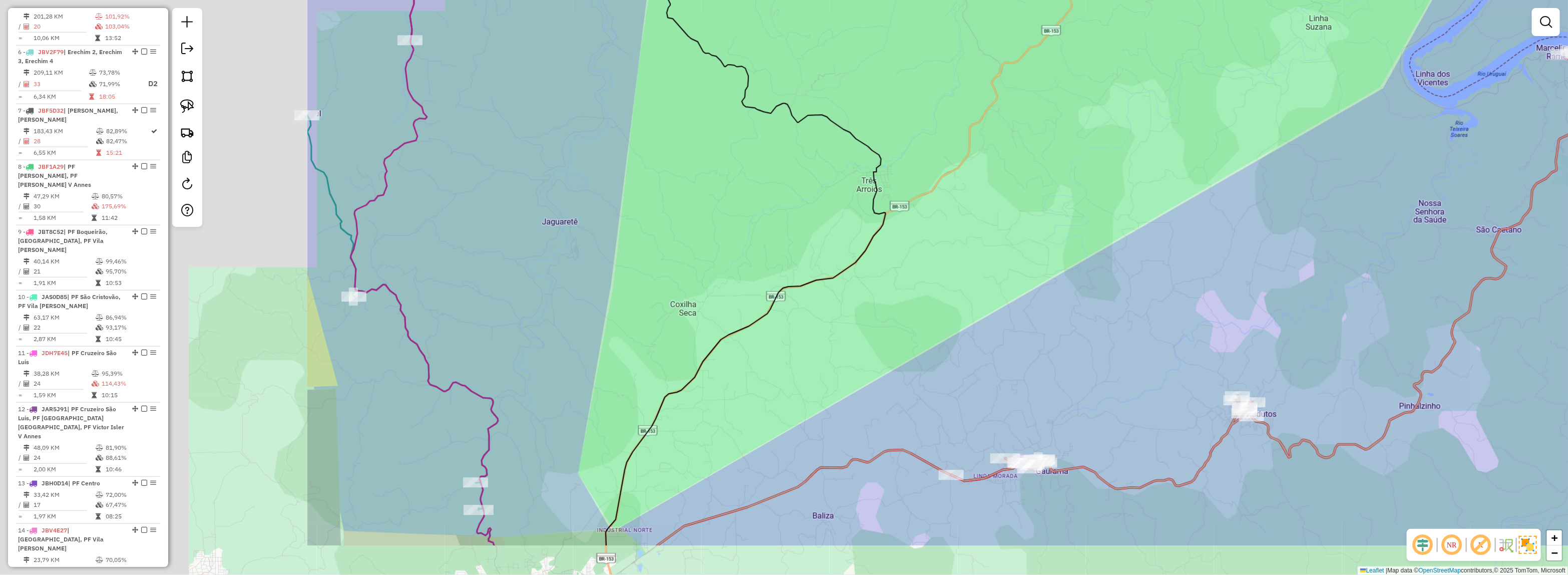
drag, startPoint x: 922, startPoint y: 351, endPoint x: 1331, endPoint y: 239, distance: 424.1
click at [1331, 239] on div "Janela de atendimento Grade de atendimento Capacidade Transportadoras Veículos …" at bounding box center [784, 287] width 1568 height 575
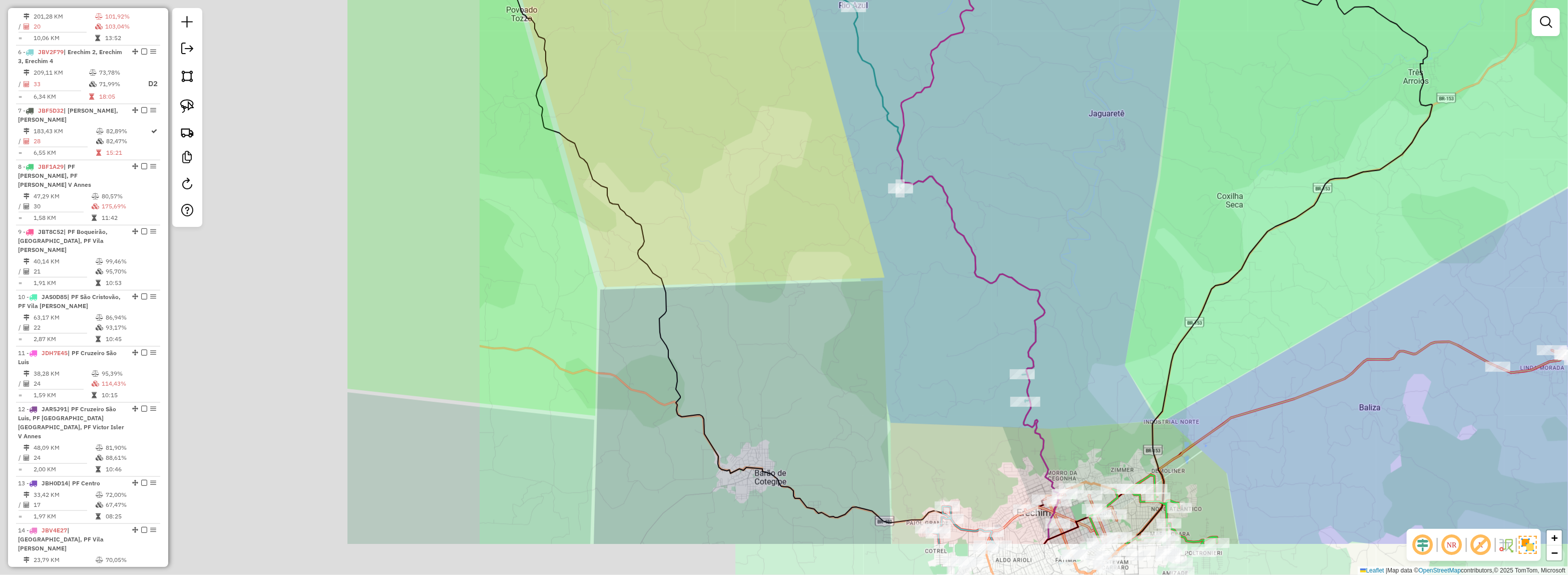
drag, startPoint x: 1099, startPoint y: 249, endPoint x: 1190, endPoint y: 234, distance: 92.2
click at [1190, 234] on div "Janela de atendimento Grade de atendimento Capacidade Transportadoras Veículos …" at bounding box center [784, 287] width 1568 height 575
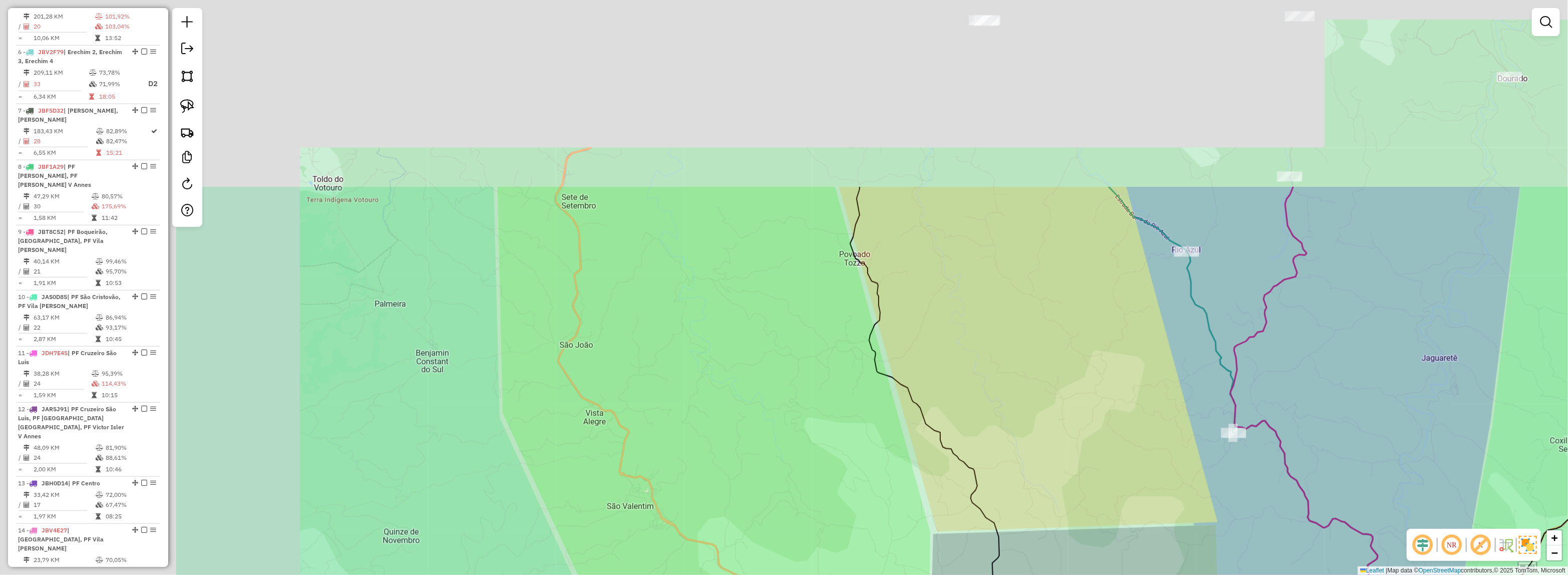
drag, startPoint x: 992, startPoint y: 315, endPoint x: 1112, endPoint y: 377, distance: 135.1
click at [1112, 377] on div "Janela de atendimento Grade de atendimento Capacidade Transportadoras Veículos …" at bounding box center [784, 287] width 1568 height 575
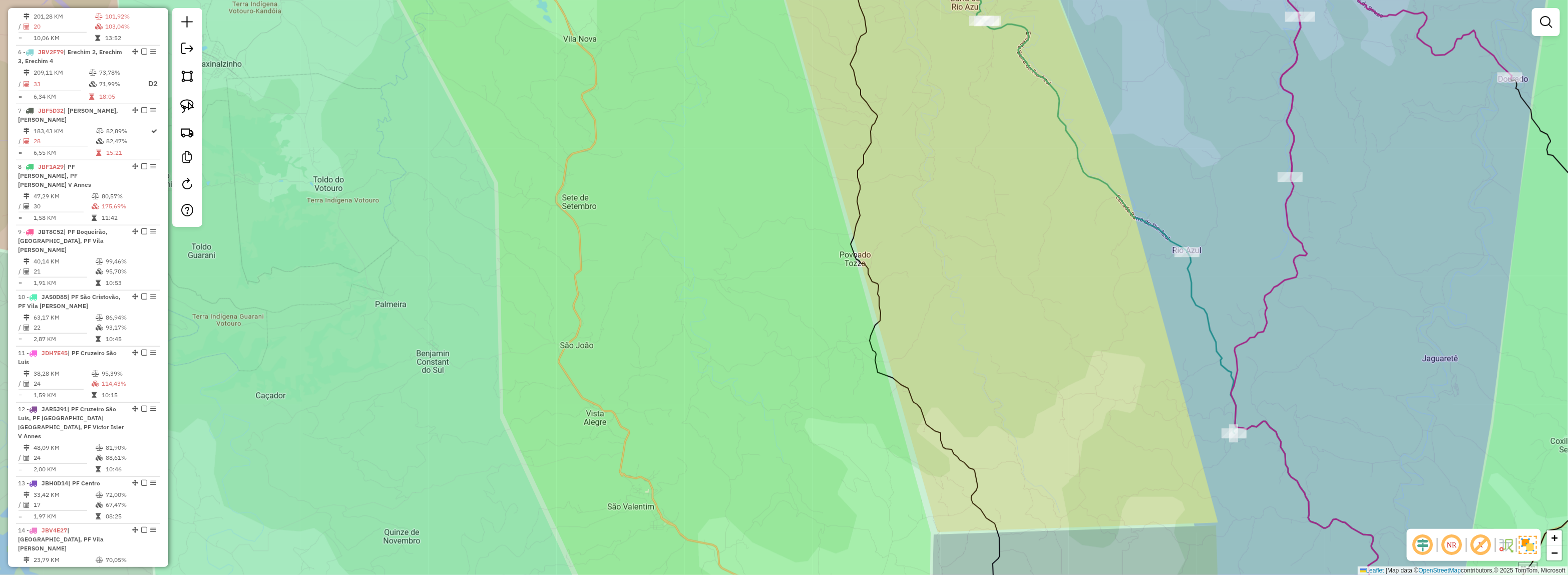
drag, startPoint x: 896, startPoint y: 404, endPoint x: 876, endPoint y: 376, distance: 34.4
click at [876, 416] on div "Janela de atendimento Grade de atendimento Capacidade Transportadoras Veículos …" at bounding box center [784, 287] width 1568 height 575
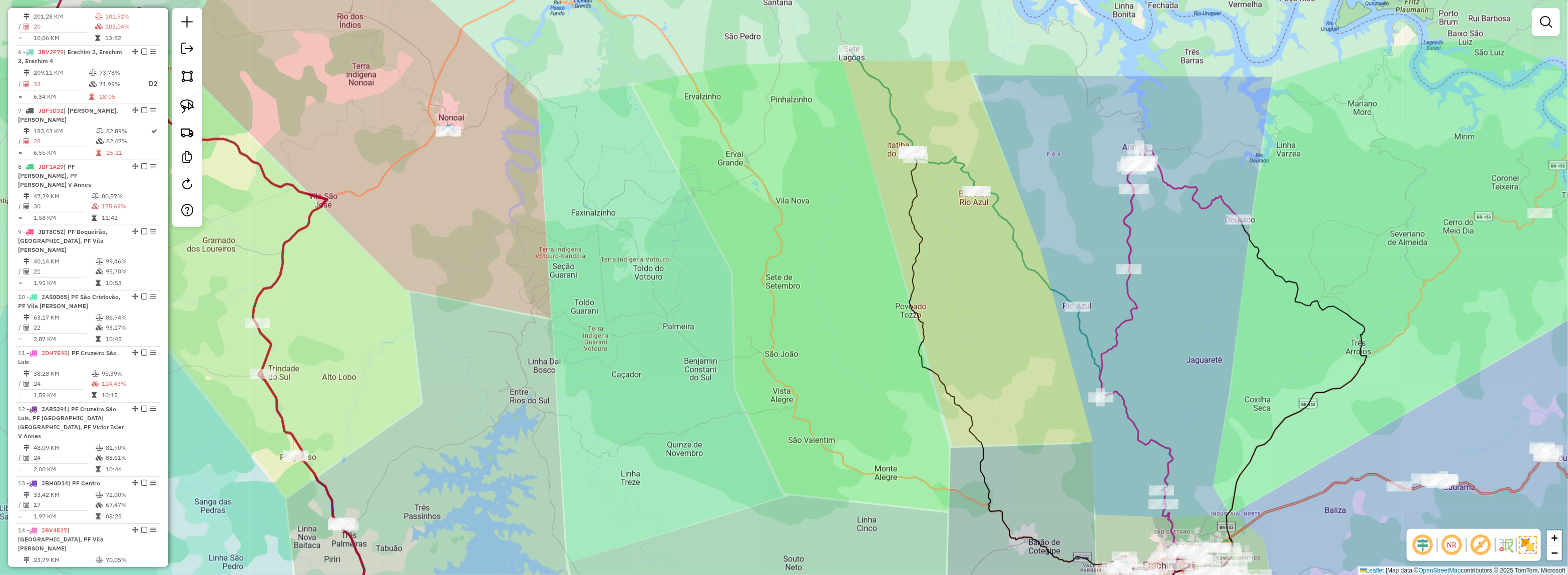
click at [1124, 178] on icon at bounding box center [1182, 209] width 116 height 120
select select "*********"
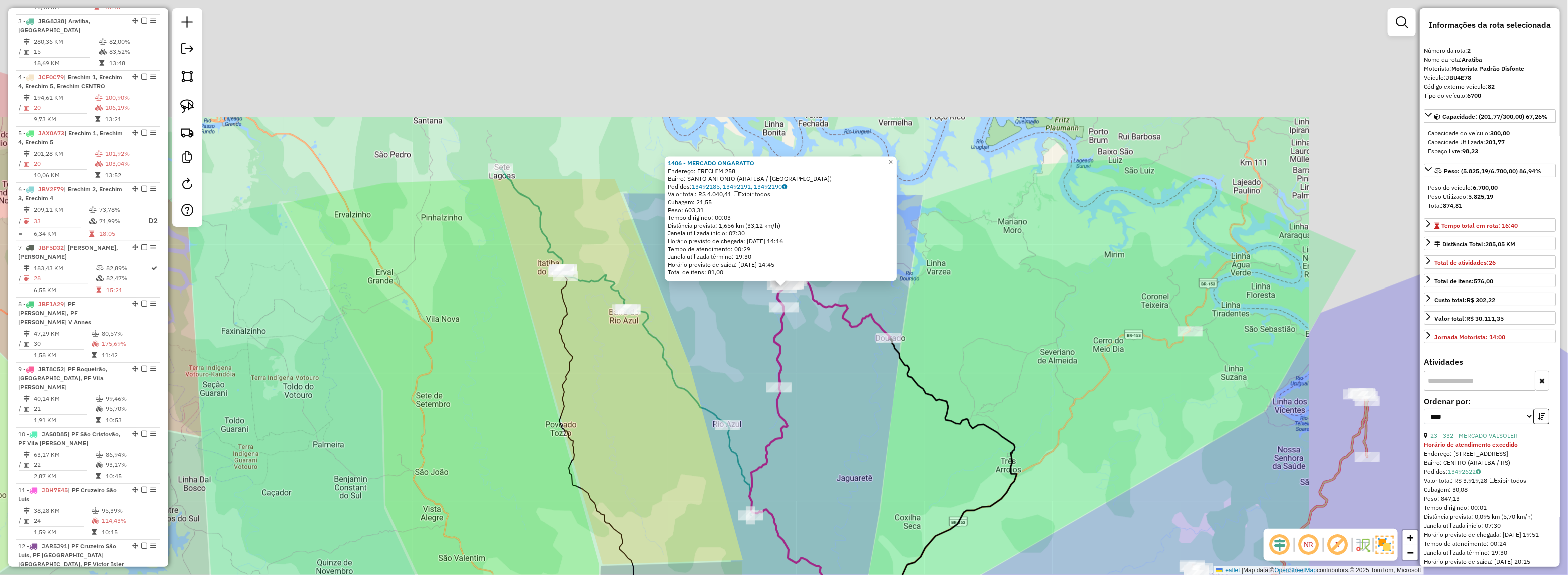
scroll to position [455, 0]
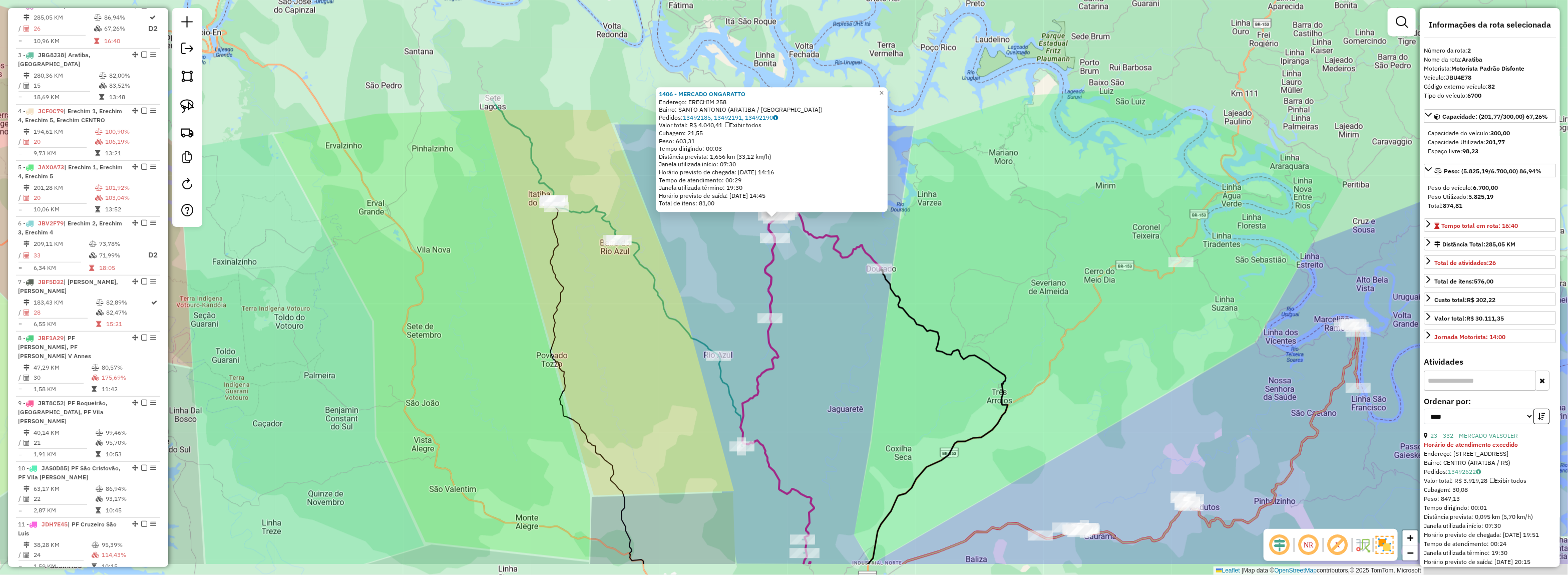
drag, startPoint x: 905, startPoint y: 374, endPoint x: 895, endPoint y: 345, distance: 30.7
click at [895, 345] on div "1406 - MERCADO ONGARATTO Endereço: ERECHIM 258 Bairro: [GEOGRAPHIC_DATA] ([GEOG…" at bounding box center [784, 287] width 1568 height 575
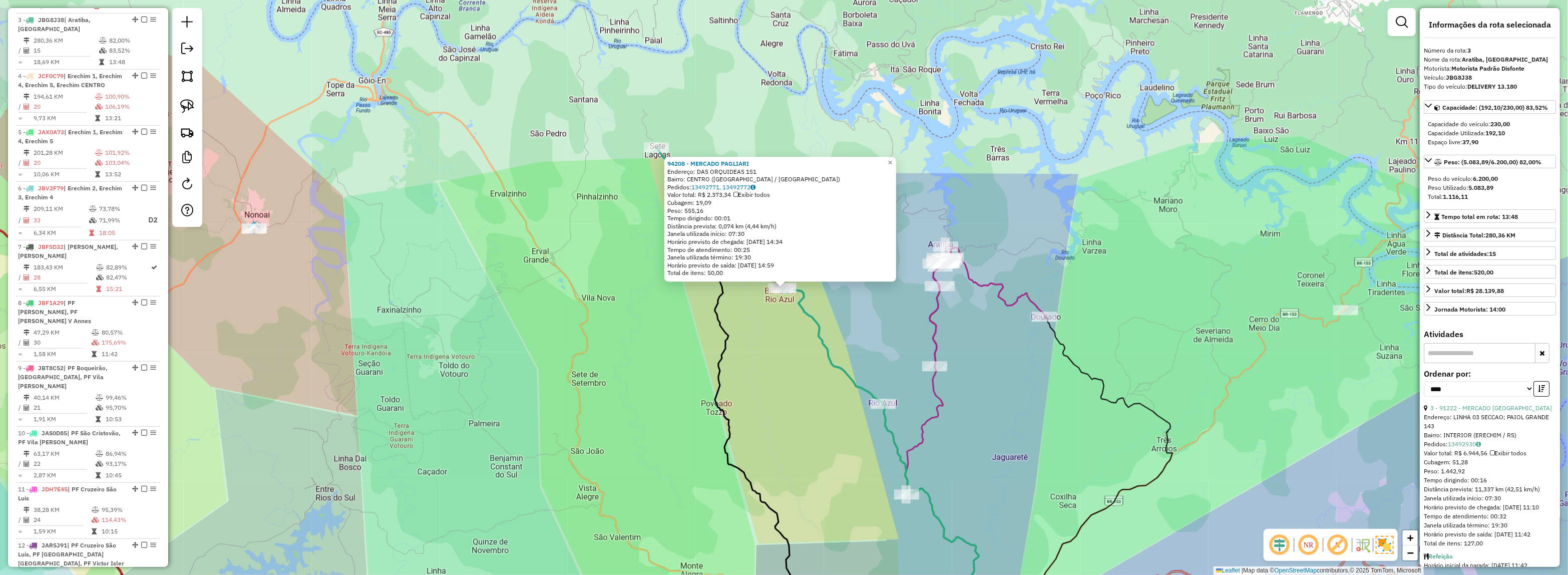
scroll to position [505, 0]
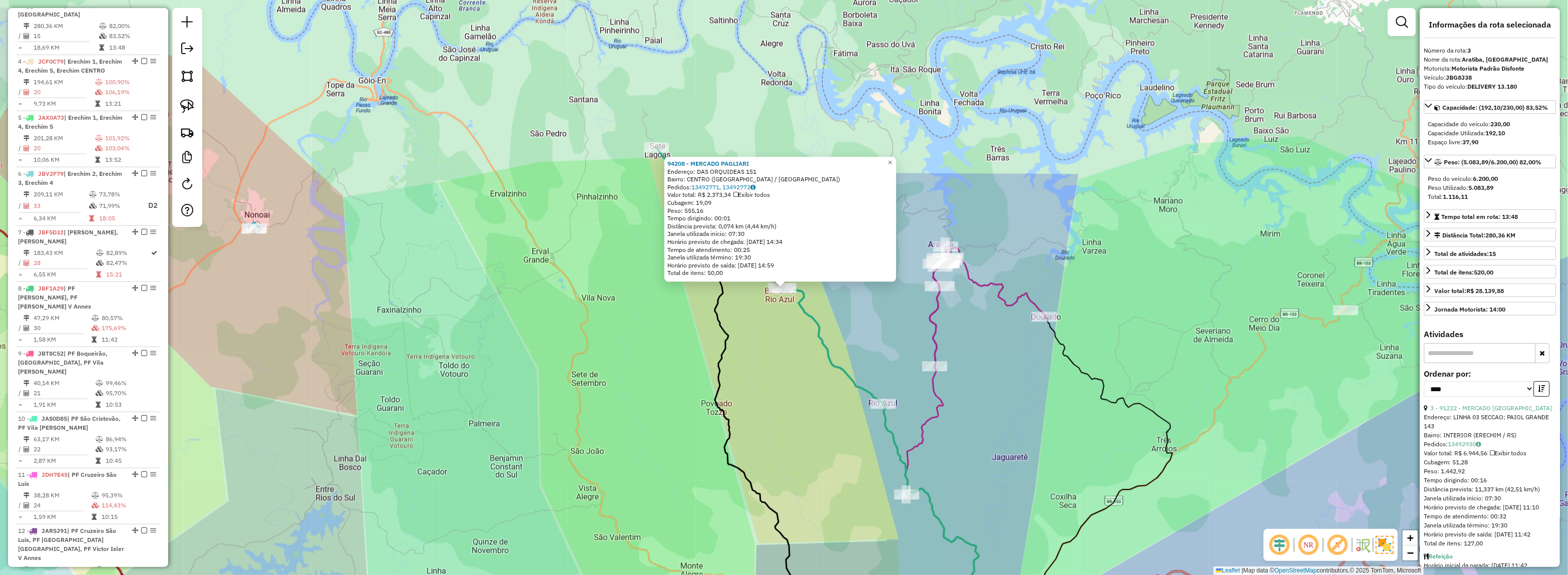
click at [1011, 324] on div "94208 - MERCADO PAGLIARI Endereço: DAS ORQUIDEAS 151 Bairro: [GEOGRAPHIC_DATA] …" at bounding box center [784, 287] width 1568 height 575
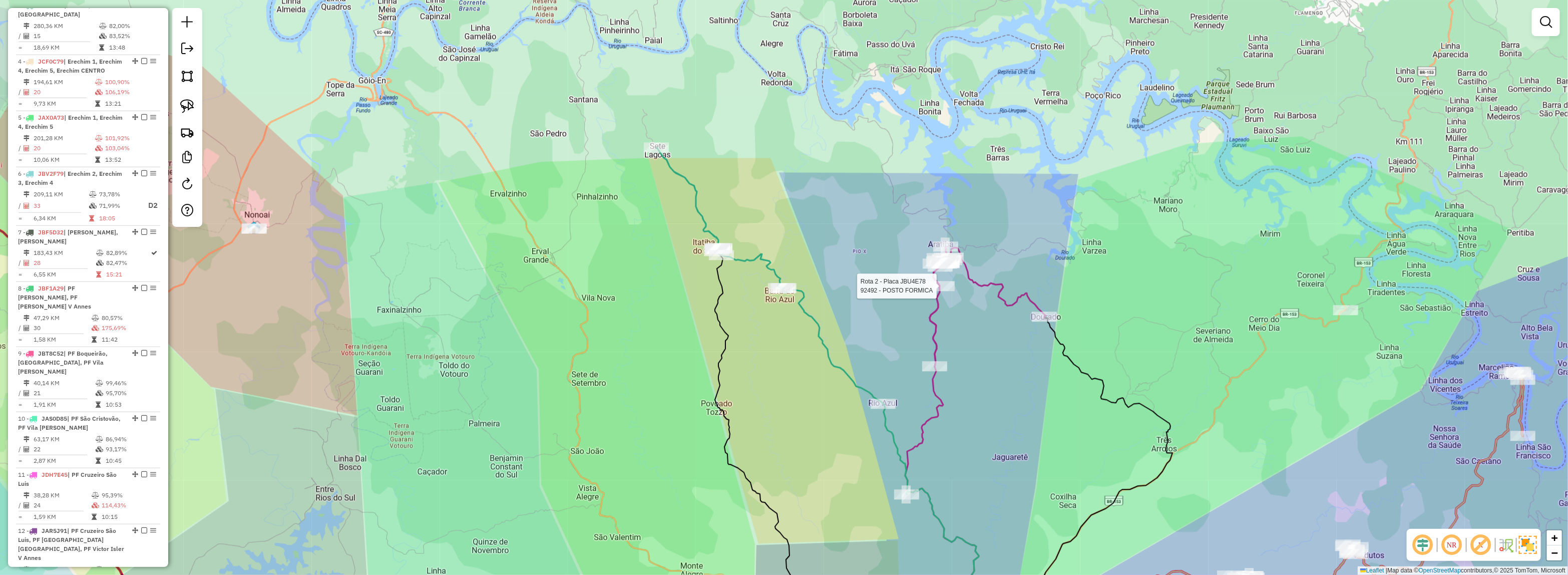
select select "*********"
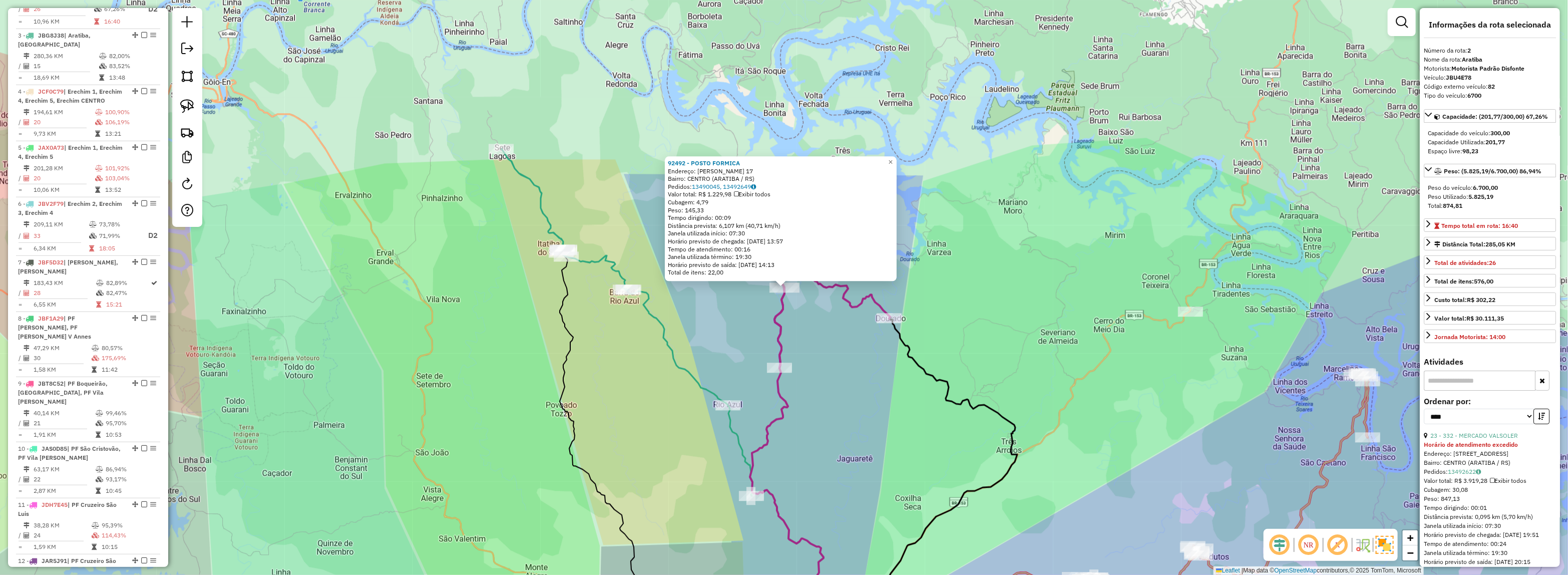
scroll to position [455, 0]
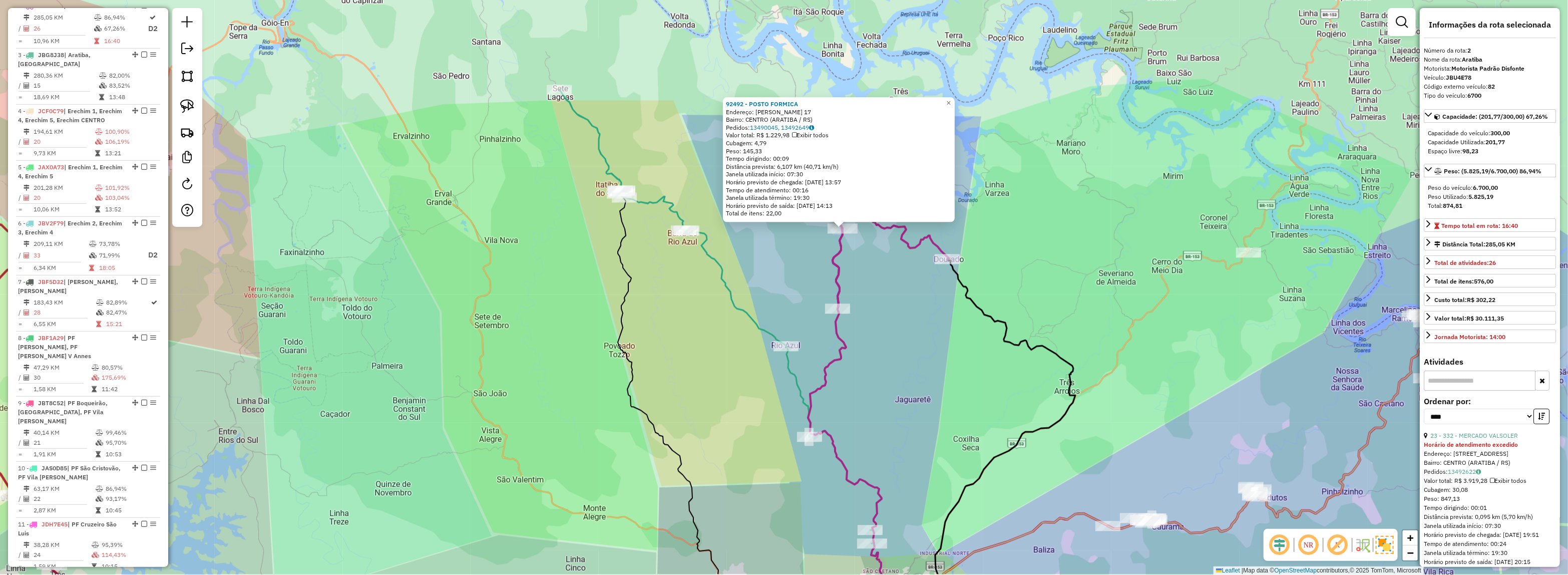
drag, startPoint x: 903, startPoint y: 364, endPoint x: 1053, endPoint y: 241, distance: 194.0
click at [1053, 241] on div "92492 - POSTO FORMICA Endereço: [PERSON_NAME] 17 Bairro: CENTRO (ARATIBA / [GEO…" at bounding box center [784, 287] width 1568 height 575
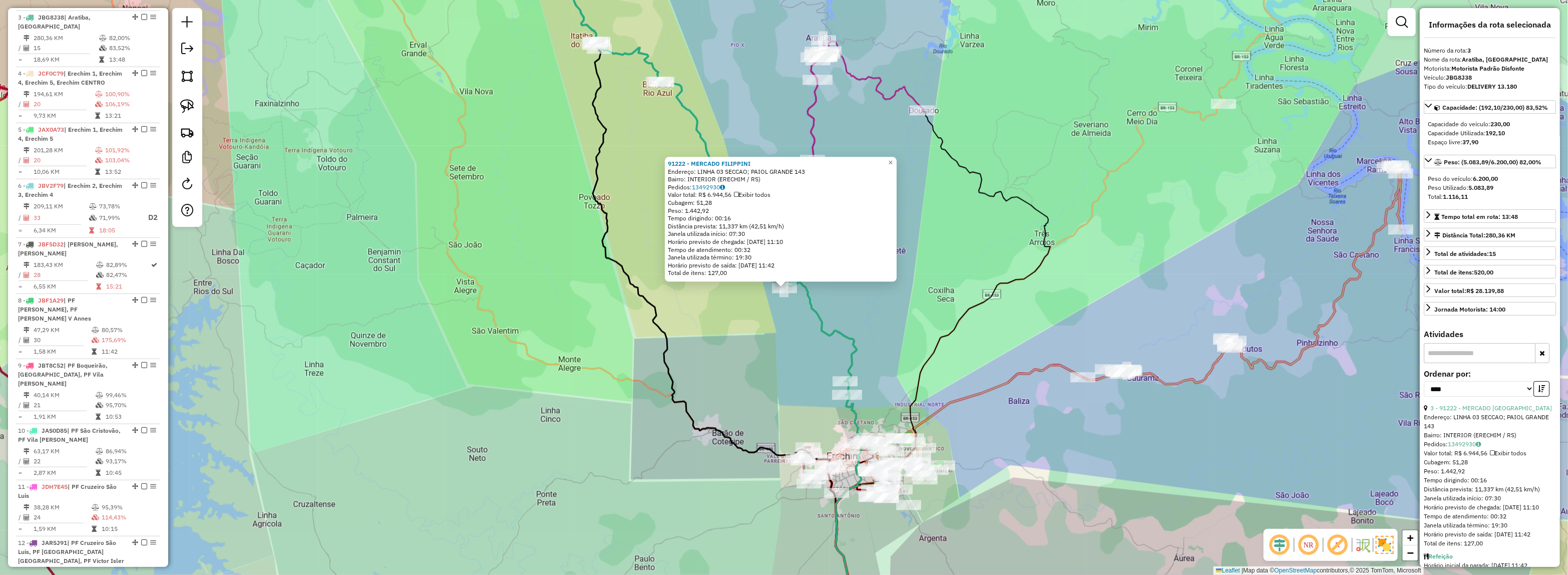
scroll to position [505, 0]
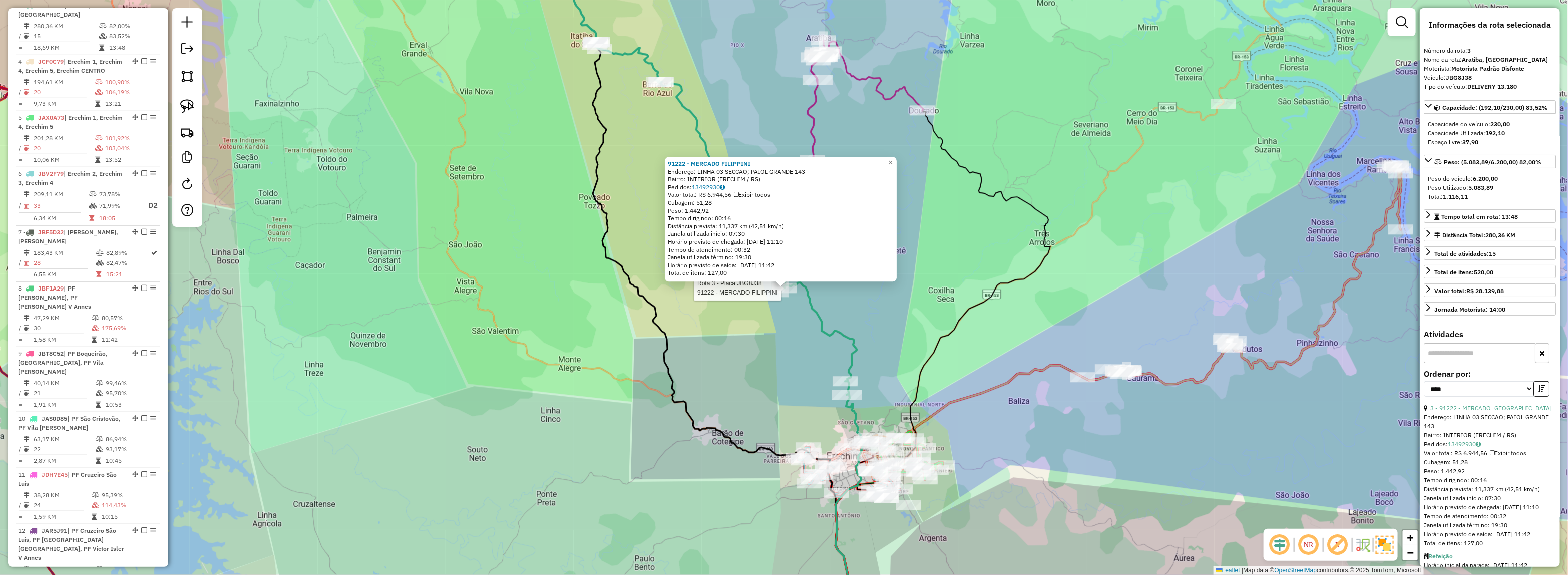
click at [804, 336] on div "Rota 3 - Placa JBG8J38 91222 - MERCADO [GEOGRAPHIC_DATA] 91222 - MERCADO [GEOGR…" at bounding box center [784, 287] width 1568 height 575
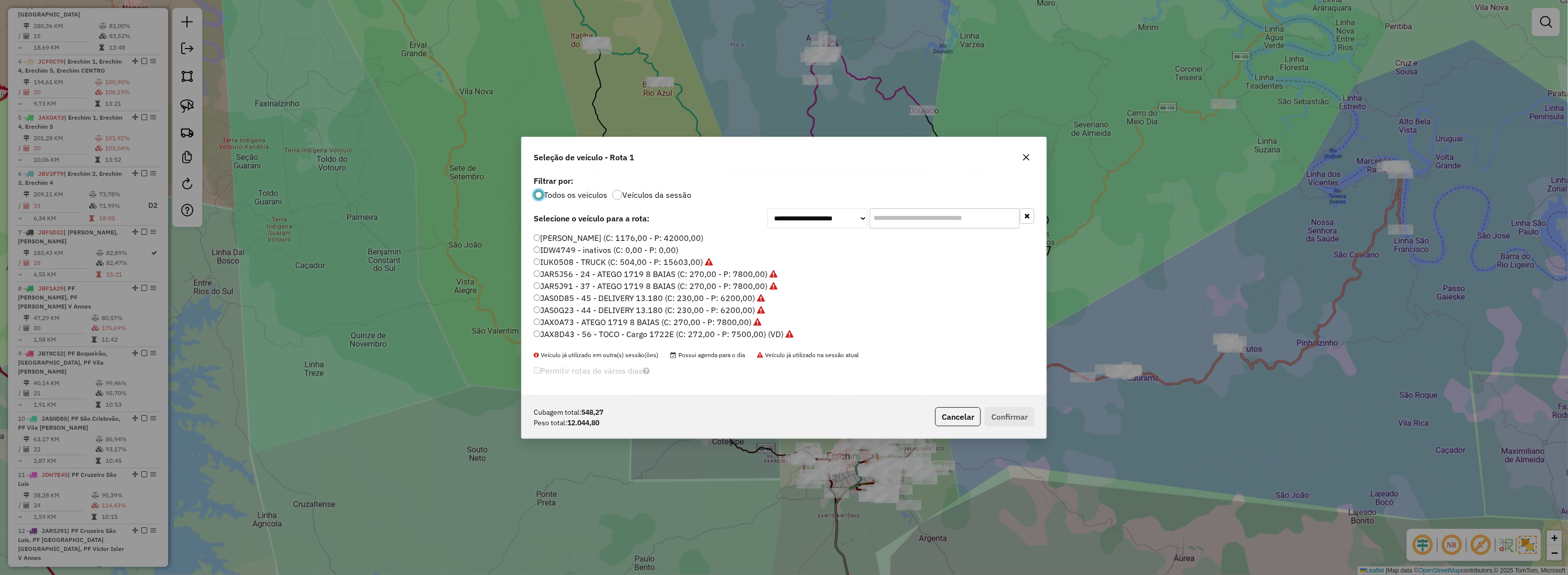
scroll to position [5, 3]
click at [941, 219] on input "text" at bounding box center [944, 218] width 150 height 20
type input "****"
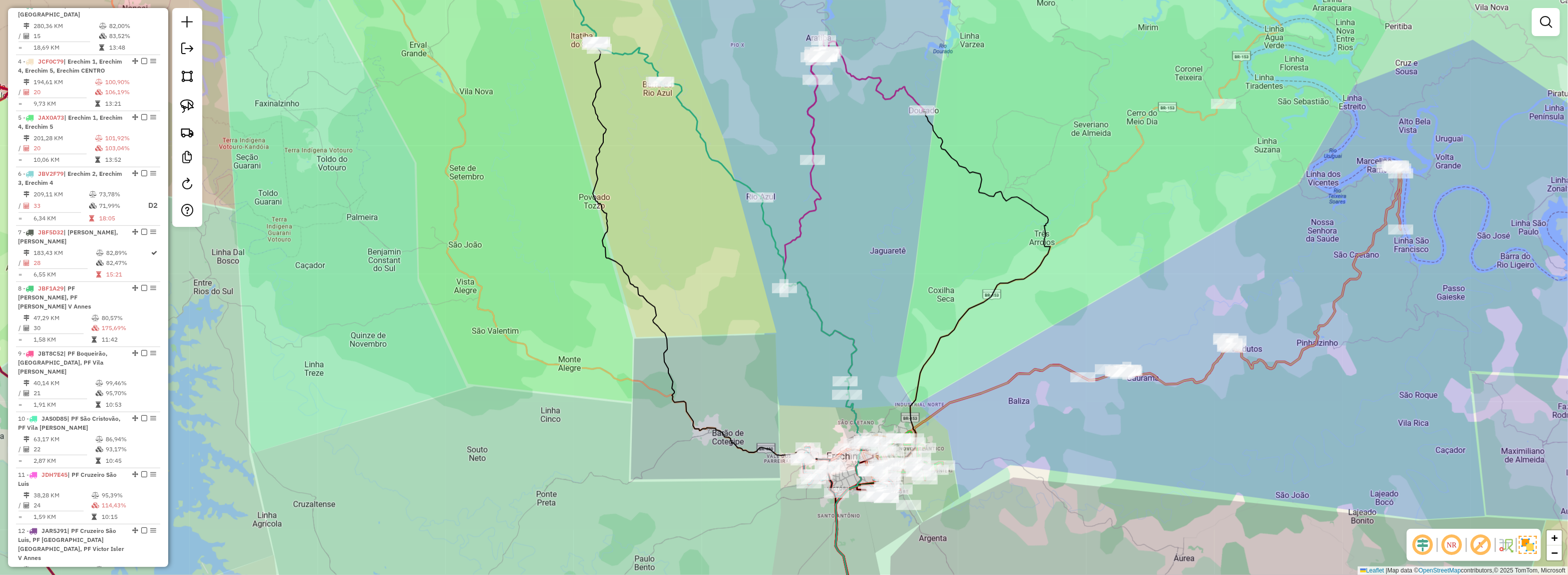
drag, startPoint x: 519, startPoint y: 189, endPoint x: 408, endPoint y: 21, distance: 201.4
click at [519, 189] on div "Janela de atendimento Grade de atendimento Capacidade Transportadoras Veículos …" at bounding box center [784, 287] width 1568 height 575
drag, startPoint x: 598, startPoint y: 311, endPoint x: 921, endPoint y: 41, distance: 421.0
click at [921, 41] on div "Janela de atendimento Grade de atendimento Capacidade Transportadoras Veículos …" at bounding box center [784, 287] width 1568 height 575
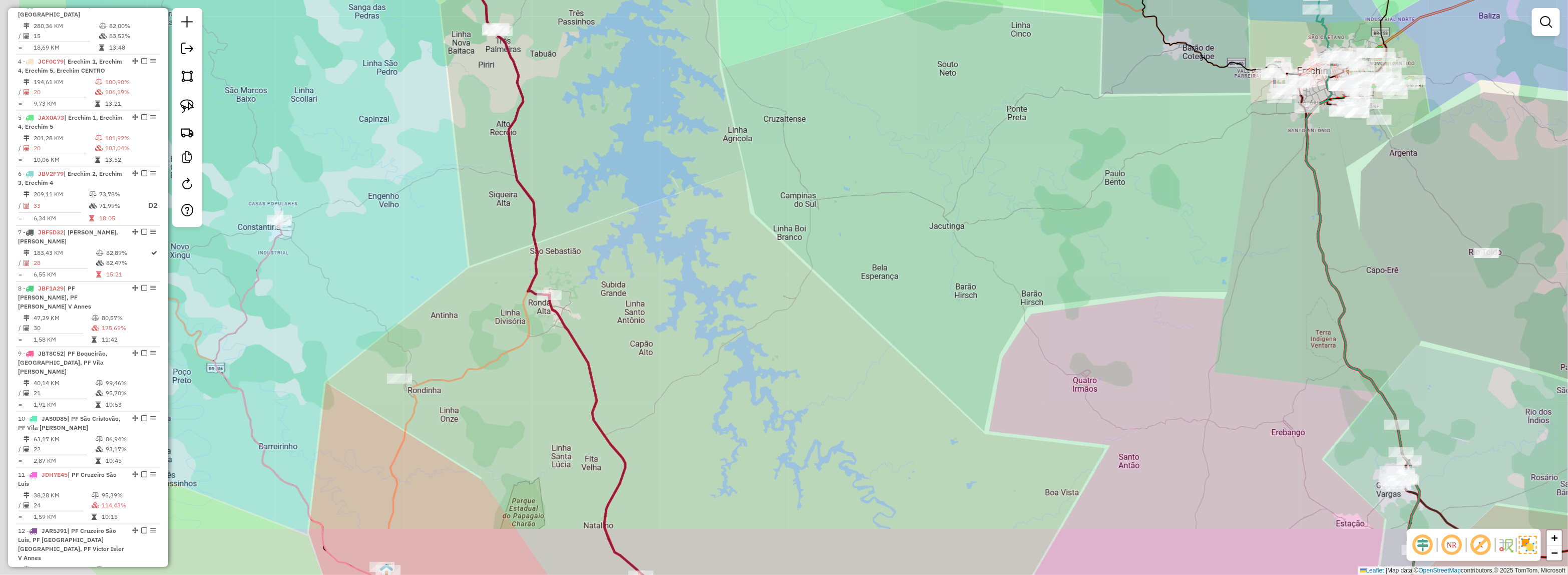
drag, startPoint x: 901, startPoint y: 249, endPoint x: 927, endPoint y: 158, distance: 94.6
click at [955, 128] on div "Janela de atendimento Grade de atendimento Capacidade Transportadoras Veículos …" at bounding box center [784, 287] width 1568 height 575
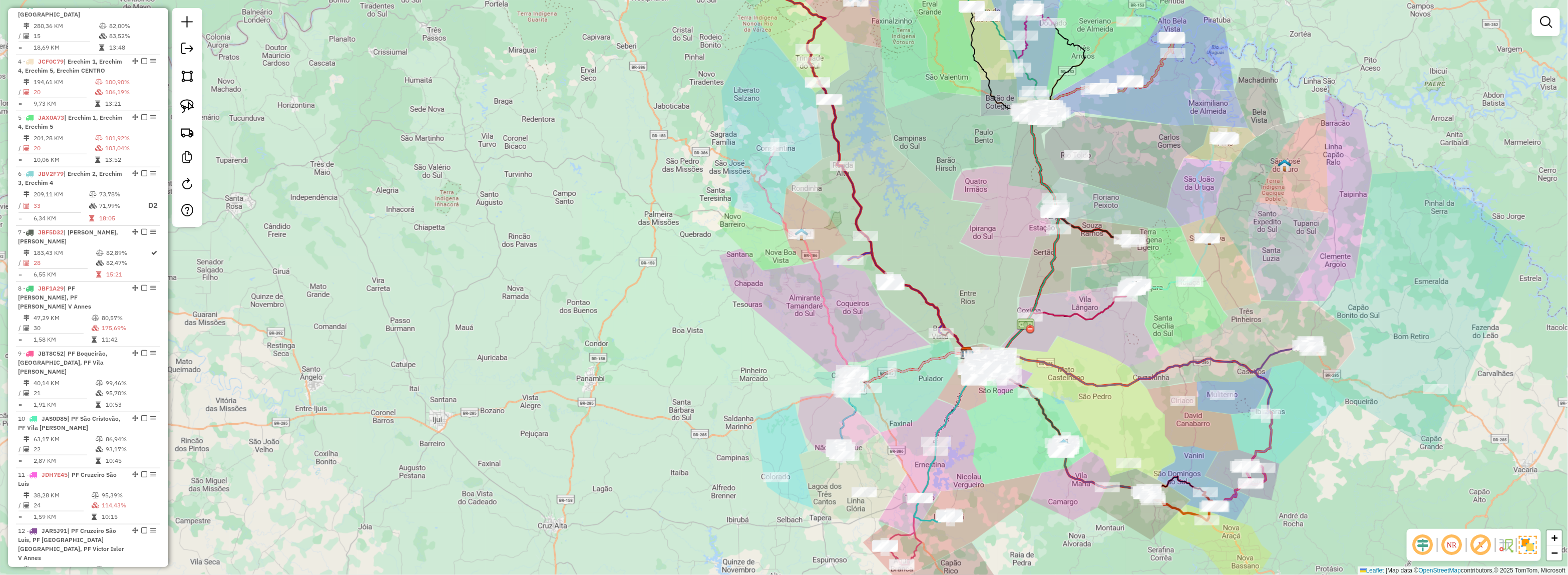
drag, startPoint x: 999, startPoint y: 253, endPoint x: 817, endPoint y: 219, distance: 185.1
click at [775, 150] on div "Janela de atendimento Grade de atendimento Capacidade Transportadoras Veículos …" at bounding box center [784, 287] width 1568 height 575
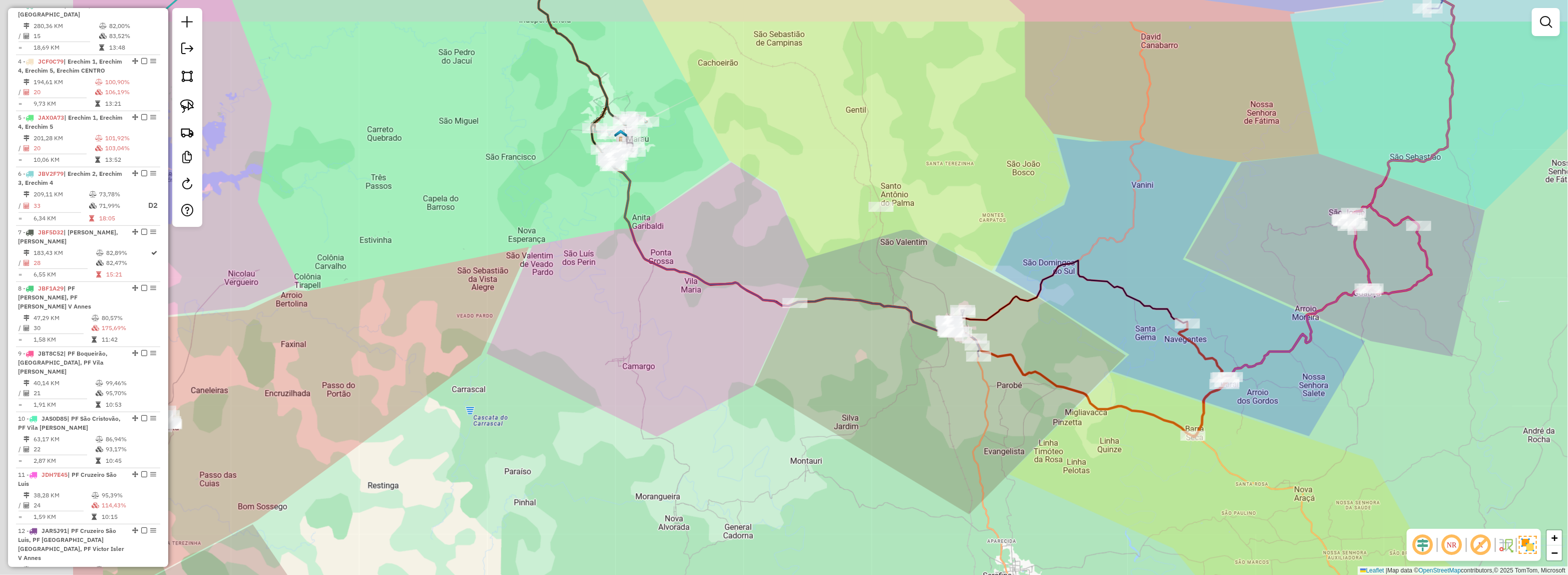
drag, startPoint x: 649, startPoint y: 298, endPoint x: 998, endPoint y: 317, distance: 349.5
click at [998, 317] on div "Janela de atendimento Grade de atendimento Capacidade Transportadoras Veículos …" at bounding box center [784, 287] width 1568 height 575
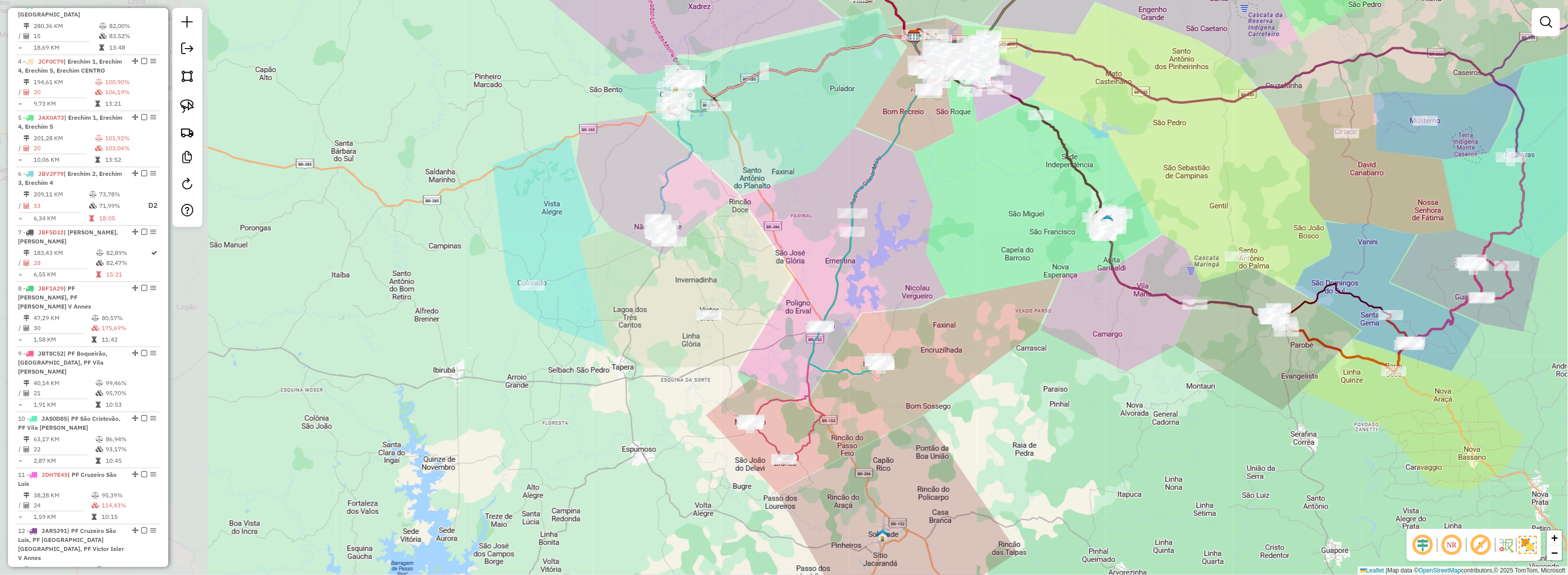
drag, startPoint x: 583, startPoint y: 276, endPoint x: 817, endPoint y: 281, distance: 234.1
click at [817, 281] on div "Janela de atendimento Grade de atendimento Capacidade Transportadoras Veículos …" at bounding box center [784, 287] width 1568 height 575
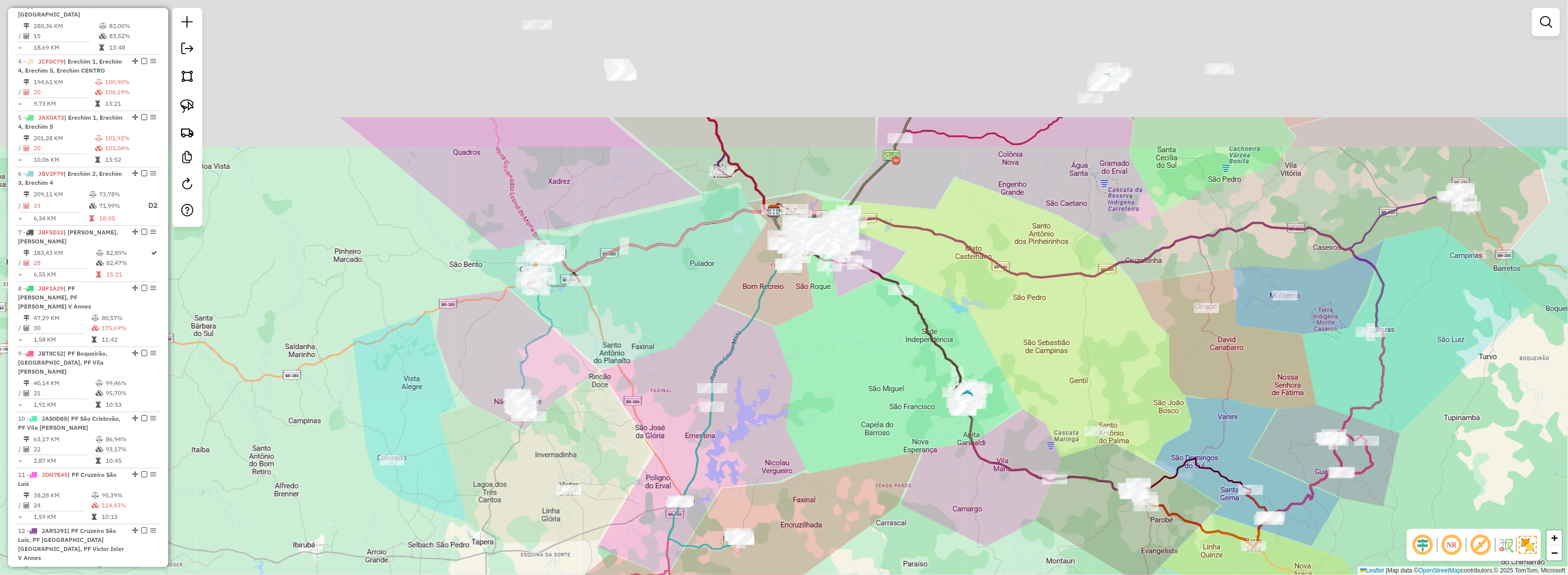
drag, startPoint x: 905, startPoint y: 347, endPoint x: 690, endPoint y: 499, distance: 263.3
click at [675, 510] on div "Rota 23 - Placa JCF2B71 40062 - COTRIJAL TIO [PERSON_NAME] de atendimento Grade…" at bounding box center [784, 287] width 1568 height 575
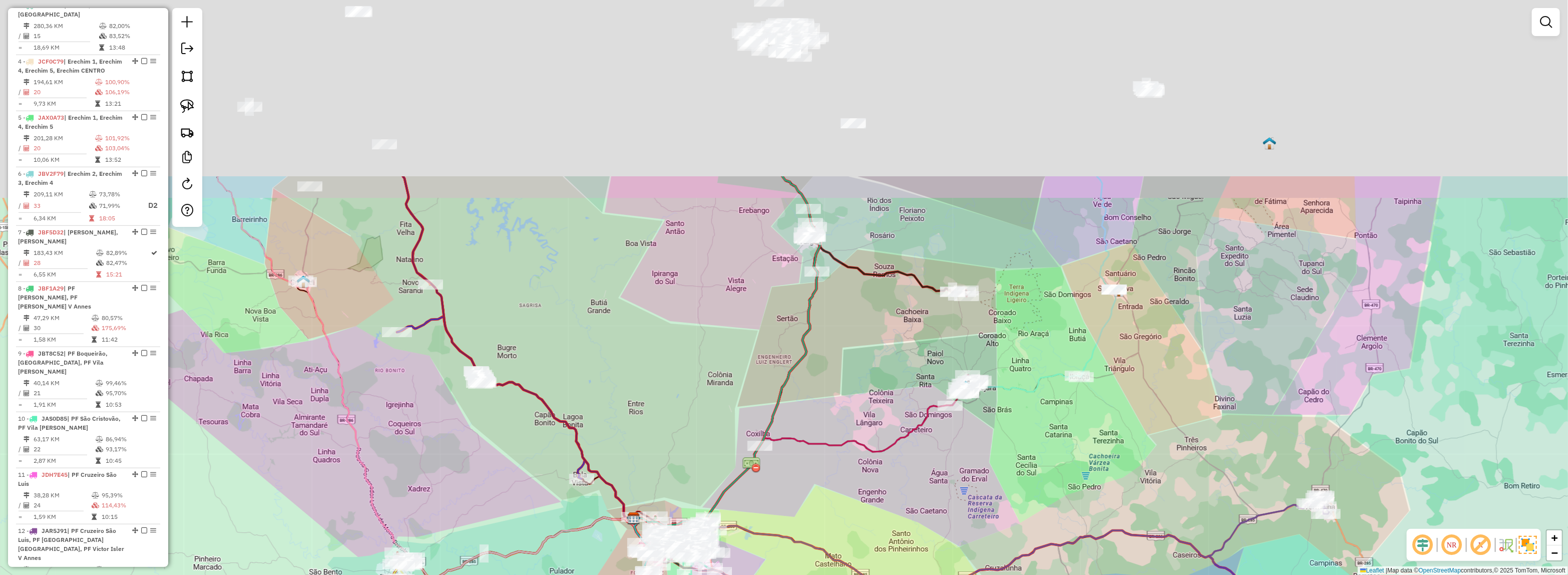
click at [963, 496] on div "Janela de atendimento Grade de atendimento Capacidade Transportadoras Veículos …" at bounding box center [784, 287] width 1568 height 575
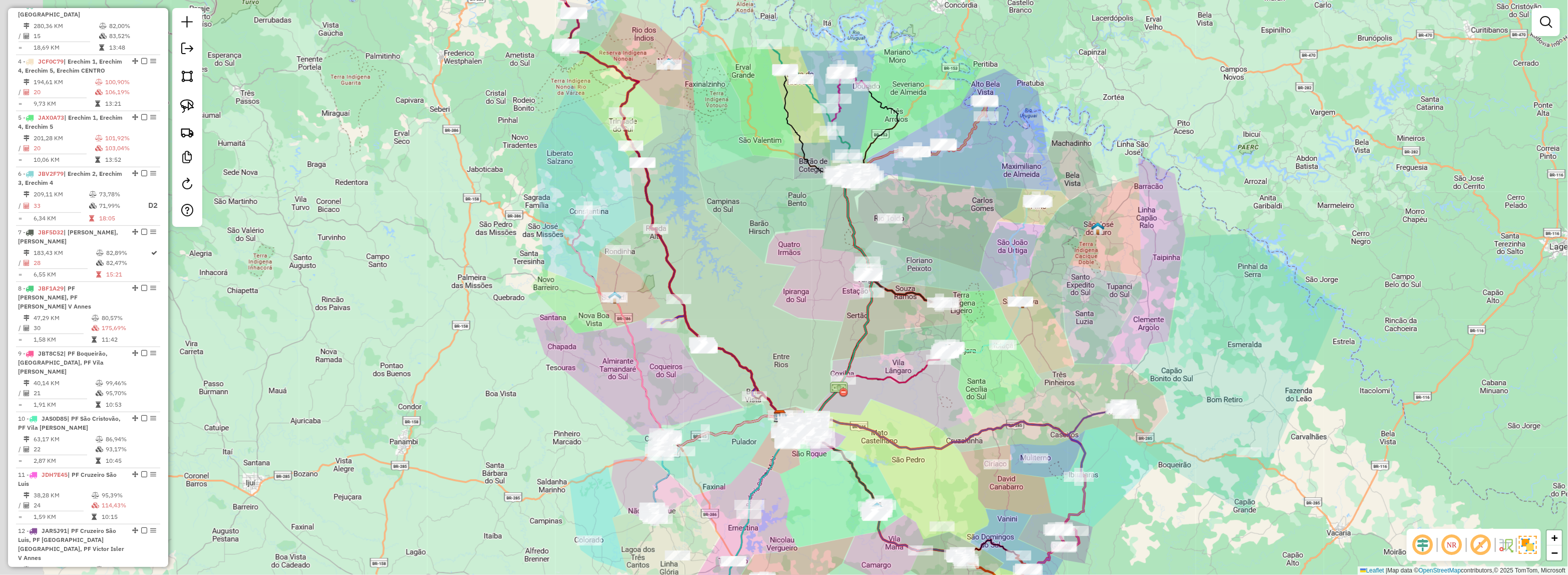
drag, startPoint x: 977, startPoint y: 214, endPoint x: 1027, endPoint y: 184, distance: 58.3
click at [1025, 184] on div "Janela de atendimento Grade de atendimento Capacidade Transportadoras Veículos …" at bounding box center [784, 287] width 1568 height 575
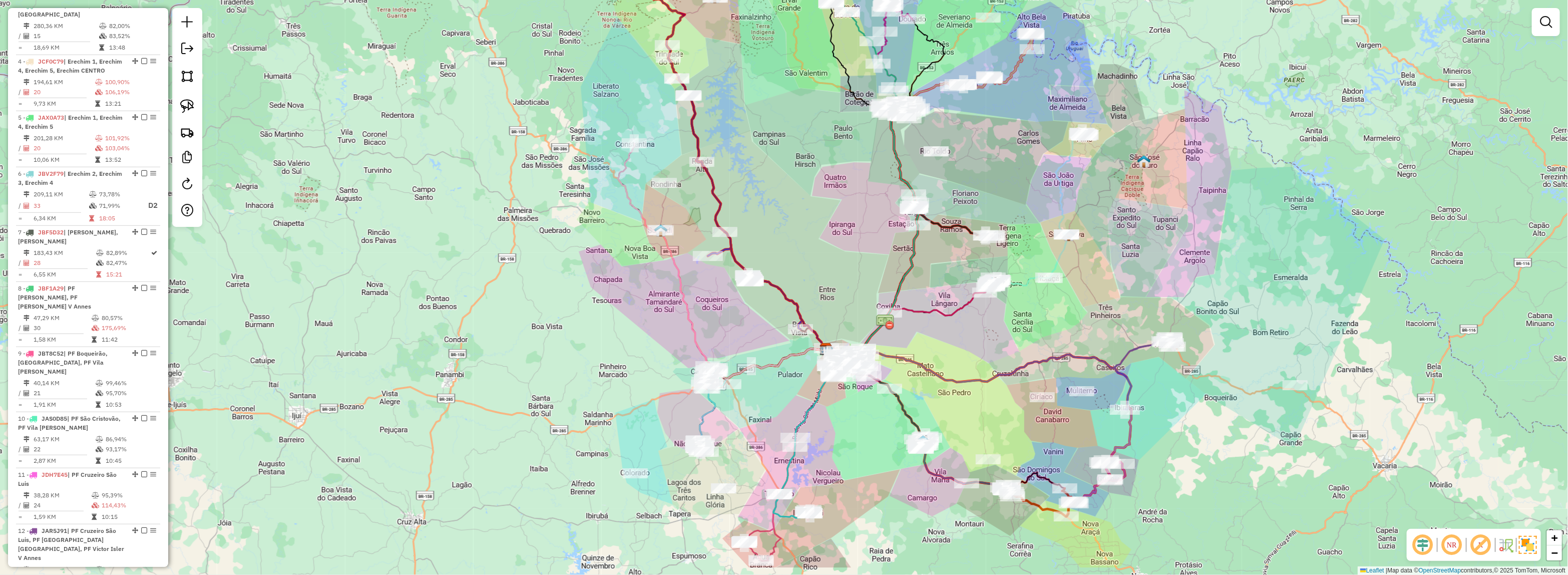
drag, startPoint x: 1029, startPoint y: 161, endPoint x: 1045, endPoint y: 140, distance: 26.4
click at [1045, 140] on div "Janela de atendimento Grade de atendimento Capacidade Transportadoras Veículos …" at bounding box center [784, 287] width 1568 height 575
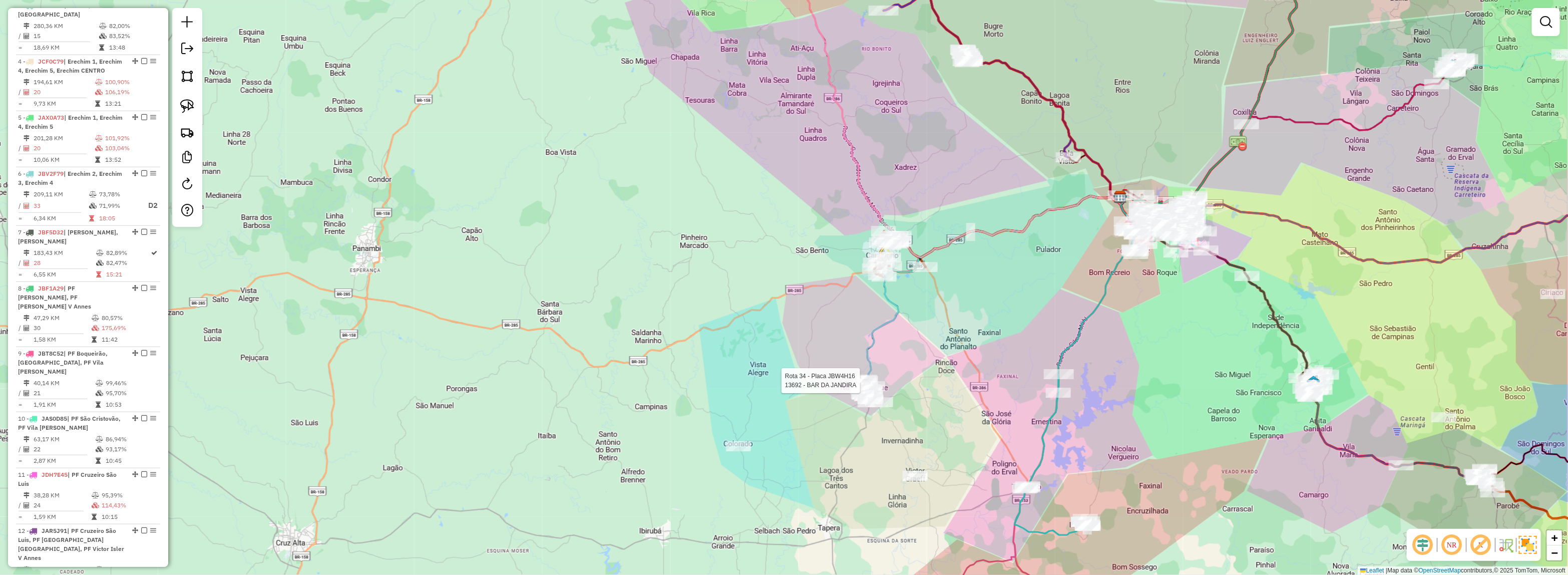
select select "*********"
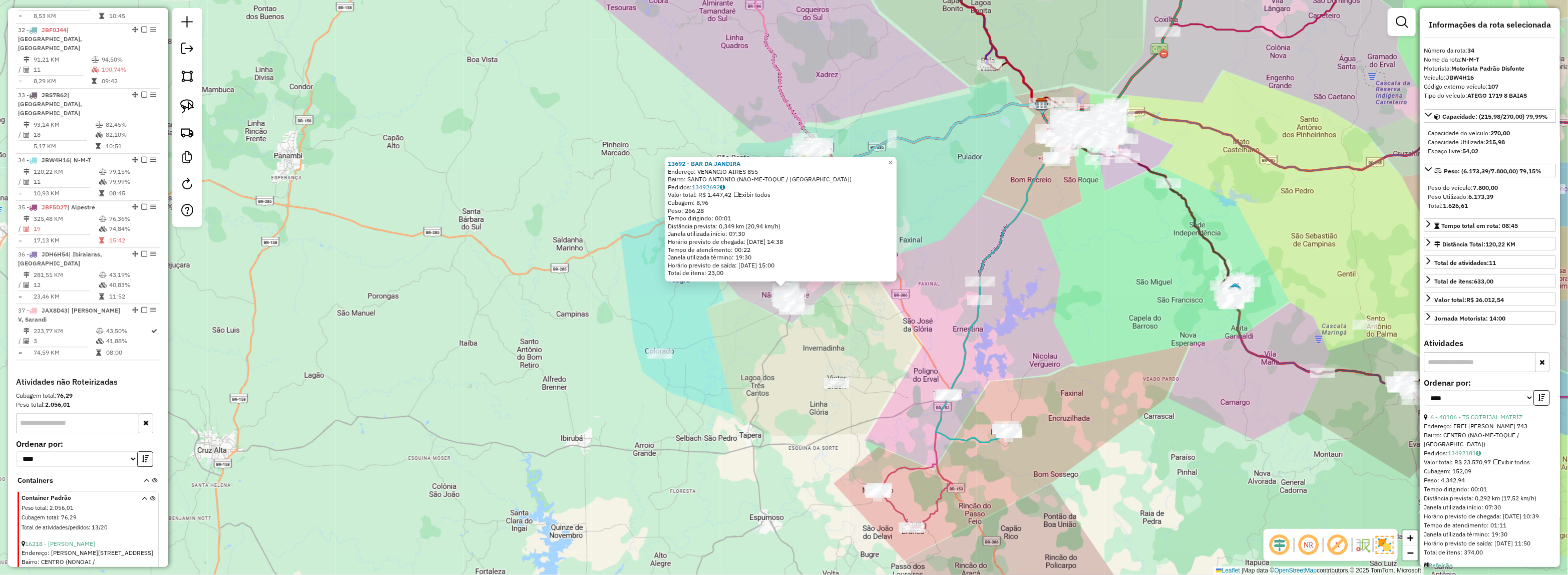
scroll to position [2196, 0]
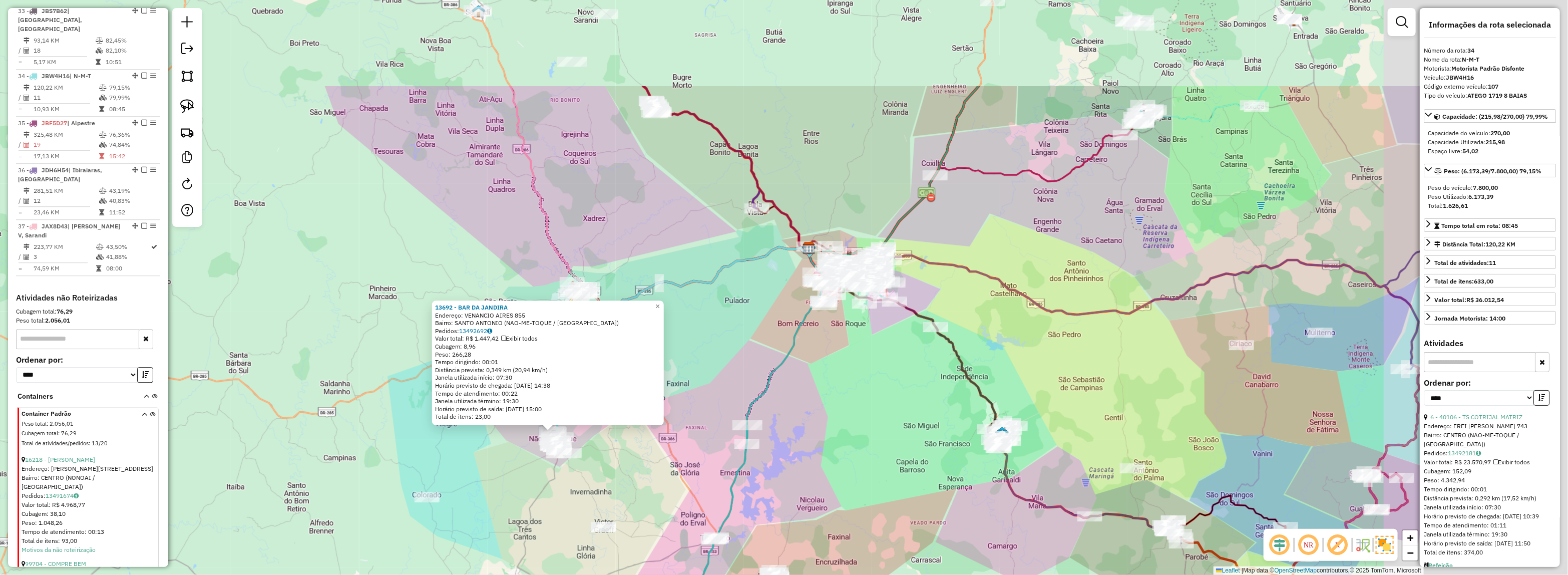
drag, startPoint x: 1268, startPoint y: 141, endPoint x: 762, endPoint y: 457, distance: 596.6
click at [757, 462] on div "13692 - BAR DA [PERSON_NAME]: VENANCIO AIRES 855 Bairro: [GEOGRAPHIC_DATA] (NAO…" at bounding box center [784, 287] width 1568 height 575
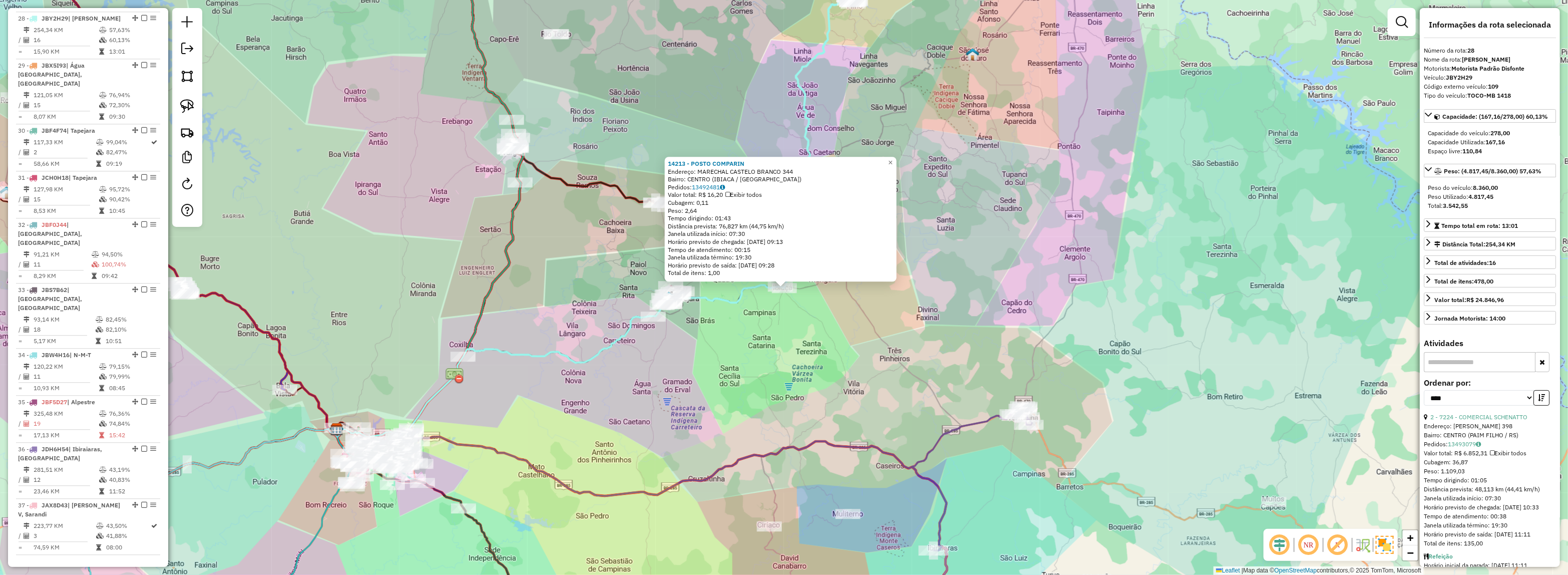
scroll to position [1886, 0]
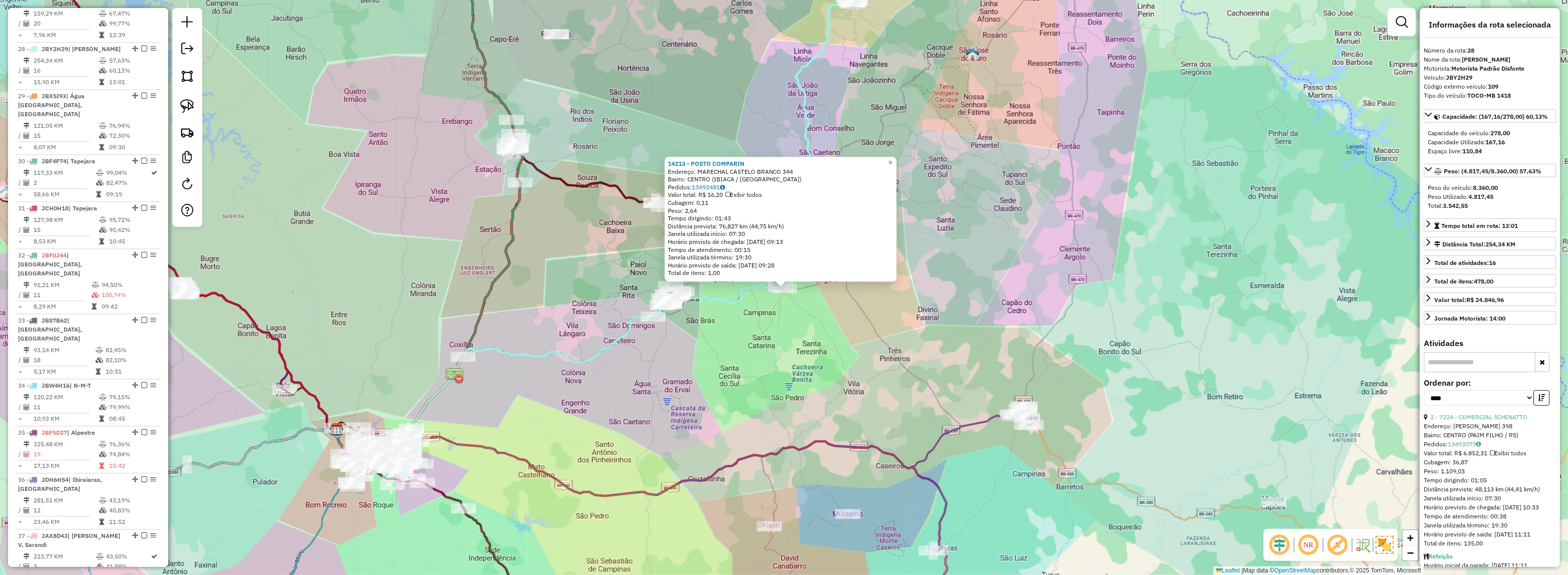
click at [926, 303] on div "14213 - POSTO COMPARIN Endereço: MARECHAL CASTELO BRANCO 344 Bairro: [GEOGRAPHI…" at bounding box center [784, 287] width 1568 height 575
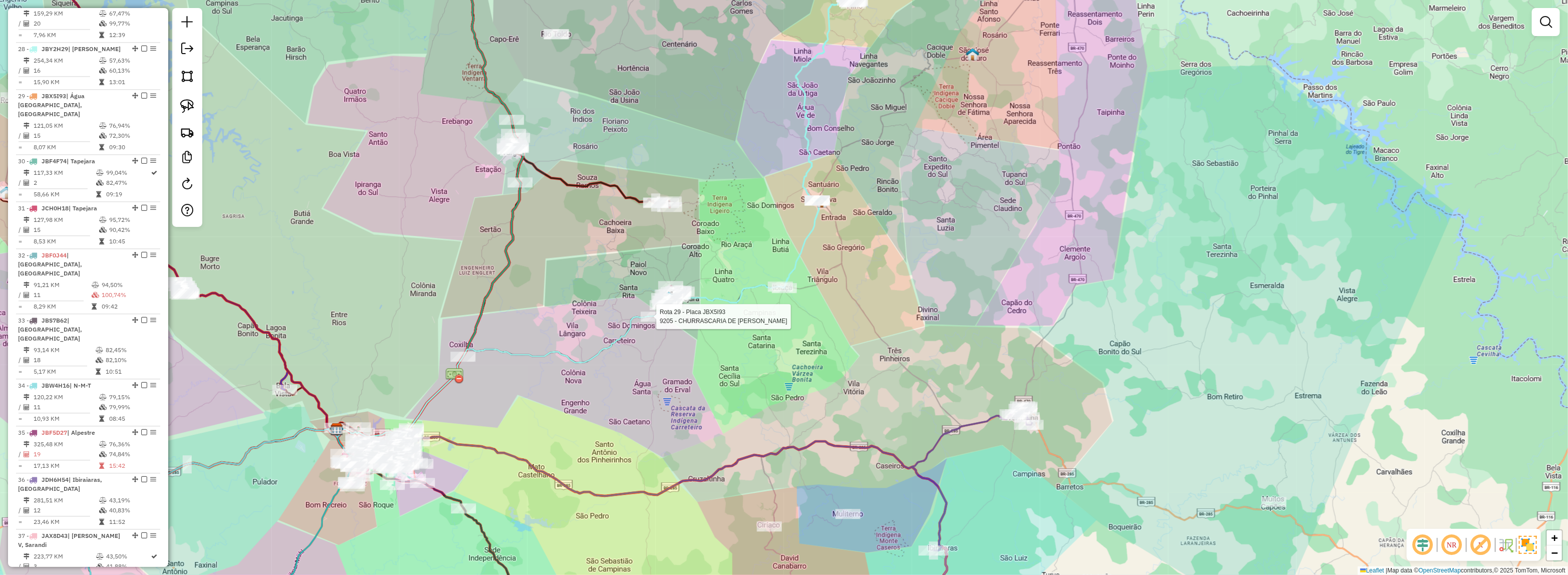
select select "*********"
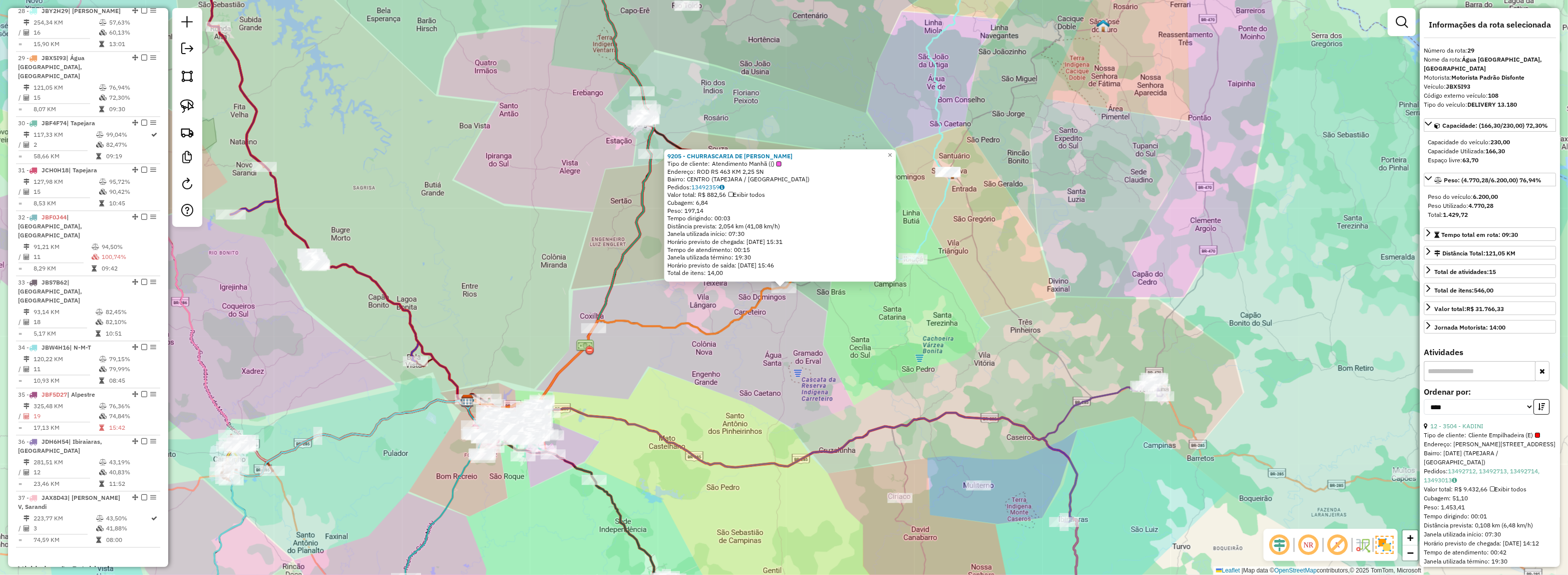
scroll to position [1933, 0]
